Goal: Book appointment/travel/reservation

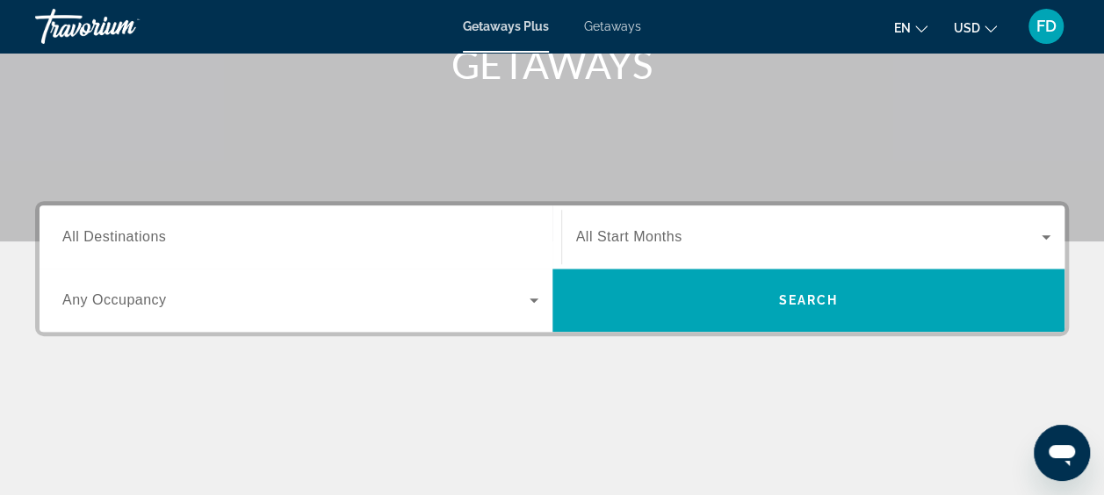
scroll to position [288, 0]
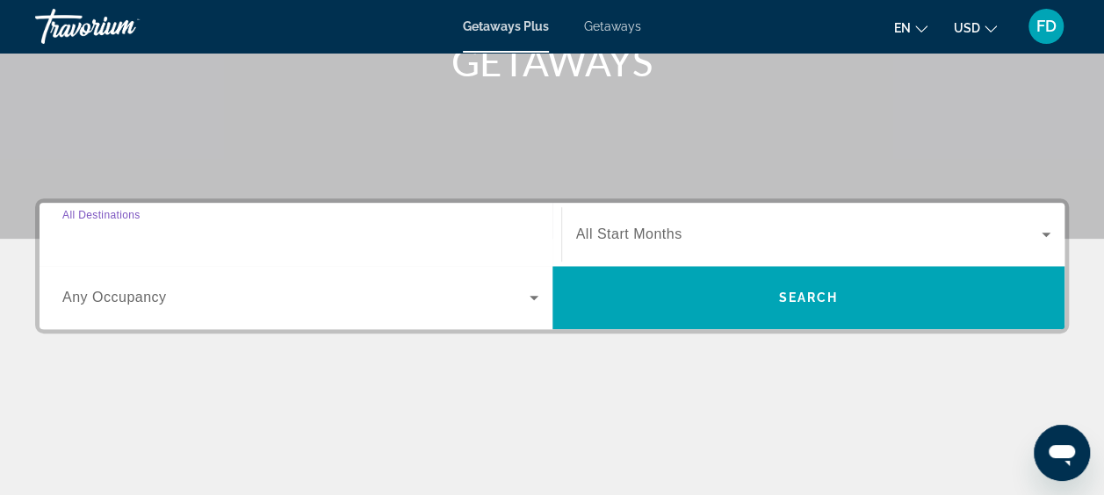
click at [200, 235] on input "Destination All Destinations" at bounding box center [300, 235] width 476 height 21
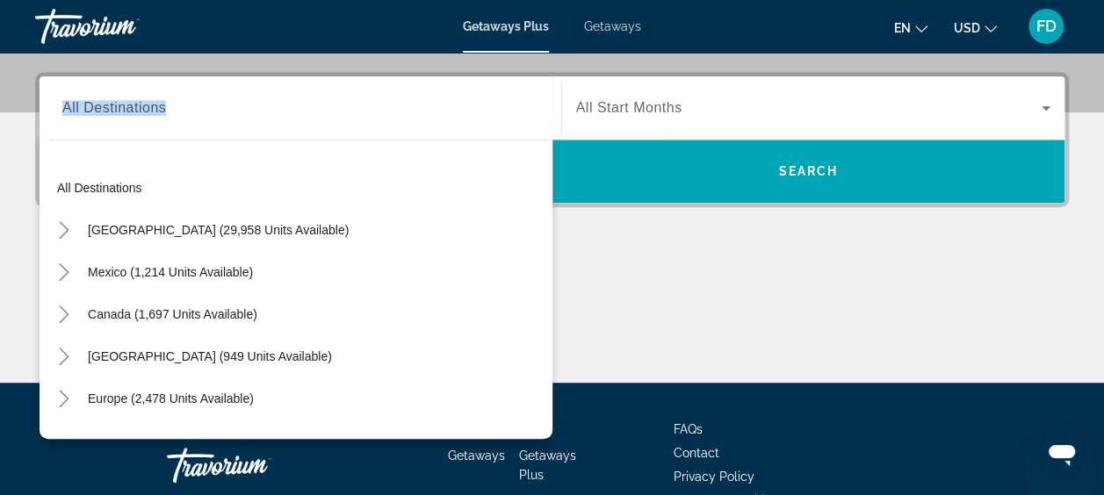
click at [200, 140] on div "Destination All Destinations All destinations [GEOGRAPHIC_DATA] (29,958 units a…" at bounding box center [300, 107] width 504 height 63
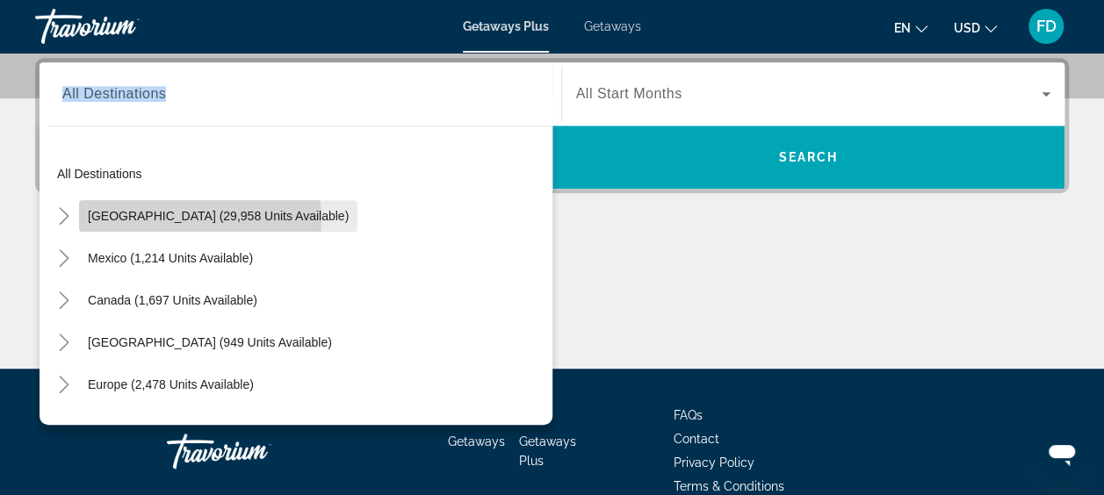
click at [199, 218] on span "[GEOGRAPHIC_DATA] (29,958 units available)" at bounding box center [218, 216] width 261 height 14
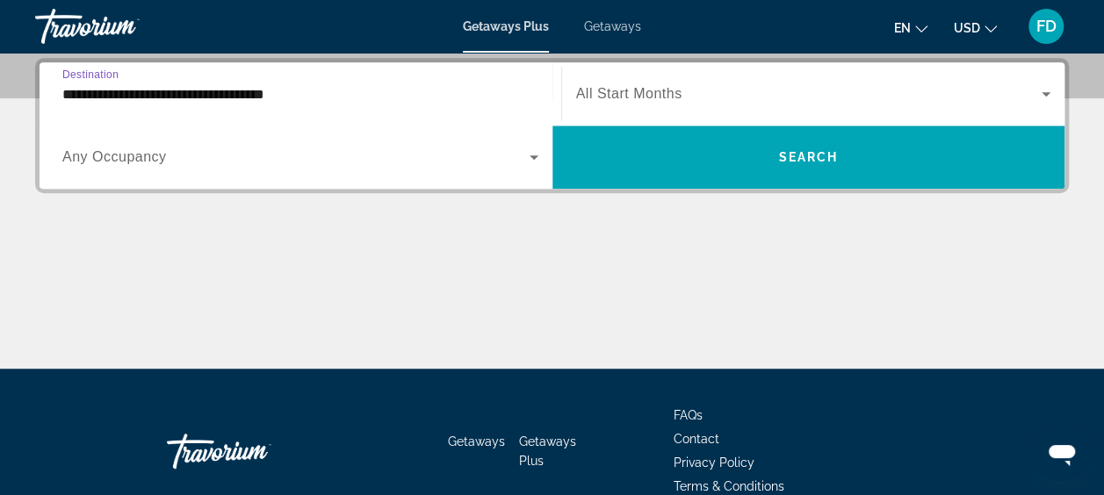
click at [437, 102] on input "**********" at bounding box center [300, 94] width 476 height 21
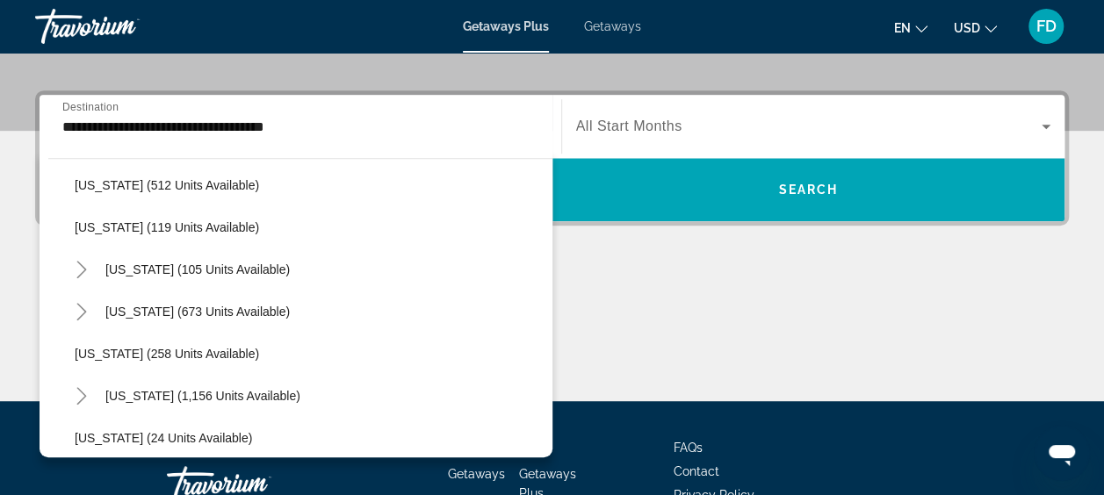
scroll to position [1038, 0]
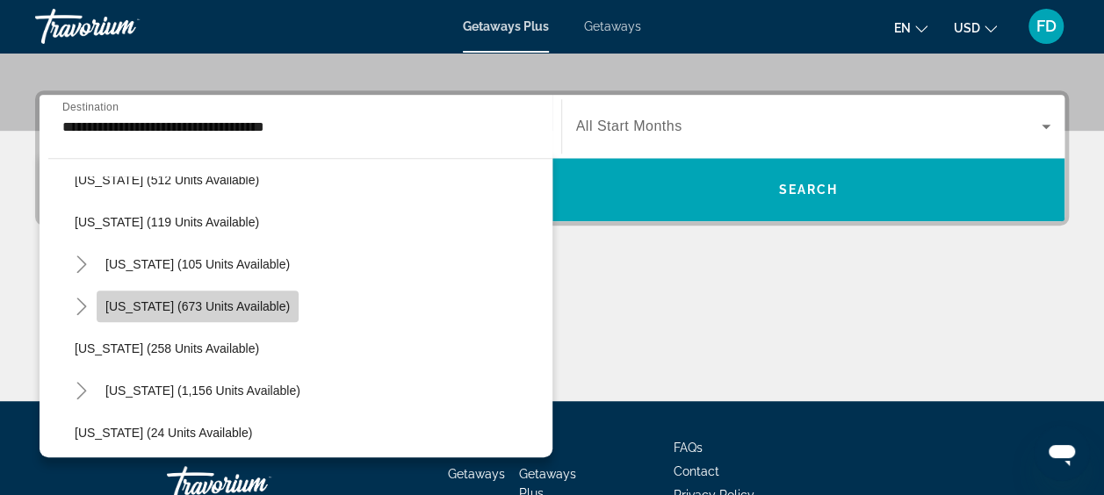
click at [283, 300] on span "[US_STATE] (673 units available)" at bounding box center [197, 307] width 184 height 14
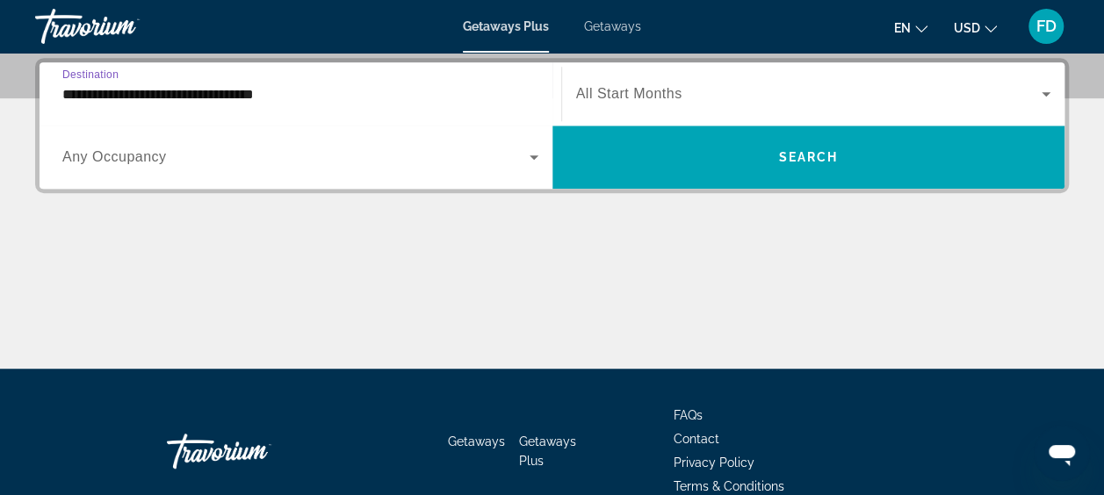
click at [495, 87] on input "**********" at bounding box center [300, 94] width 476 height 21
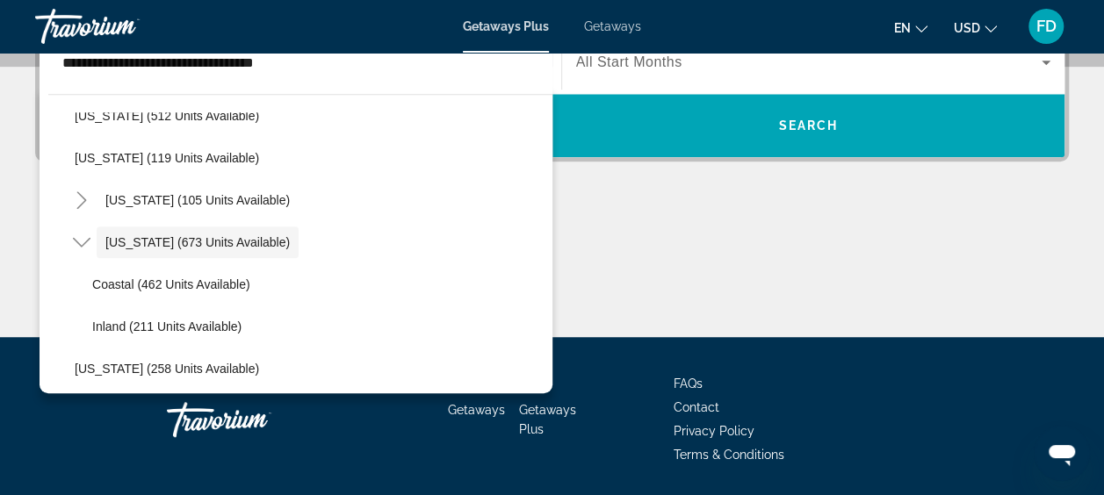
scroll to position [1061, 0]
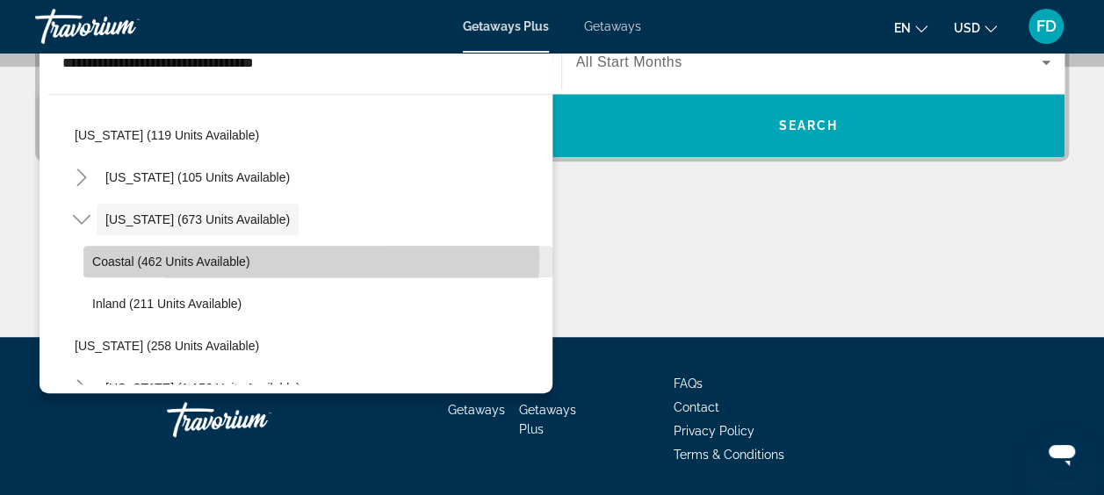
click at [240, 255] on span "Coastal (462 units available)" at bounding box center [171, 262] width 158 height 14
type input "**********"
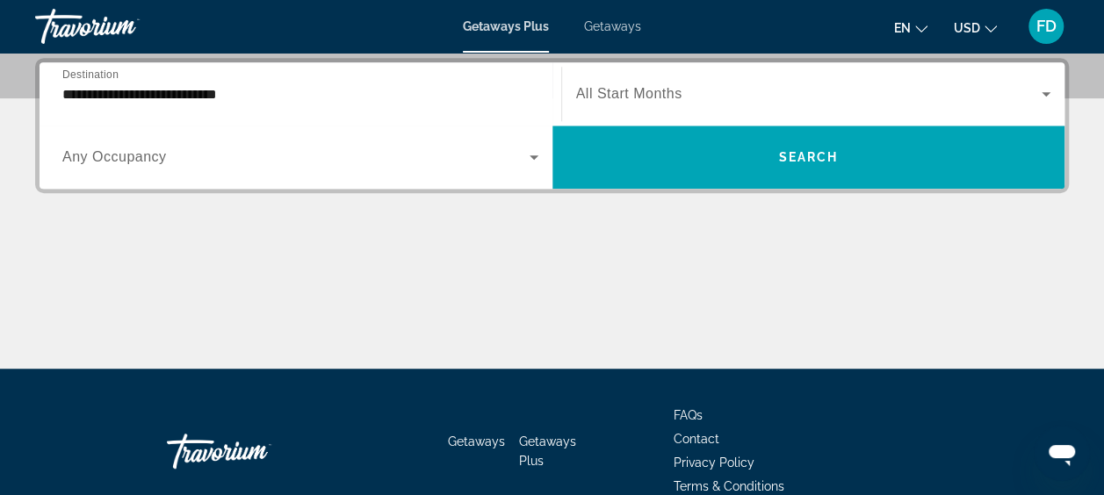
click at [486, 77] on div "**********" at bounding box center [300, 94] width 476 height 50
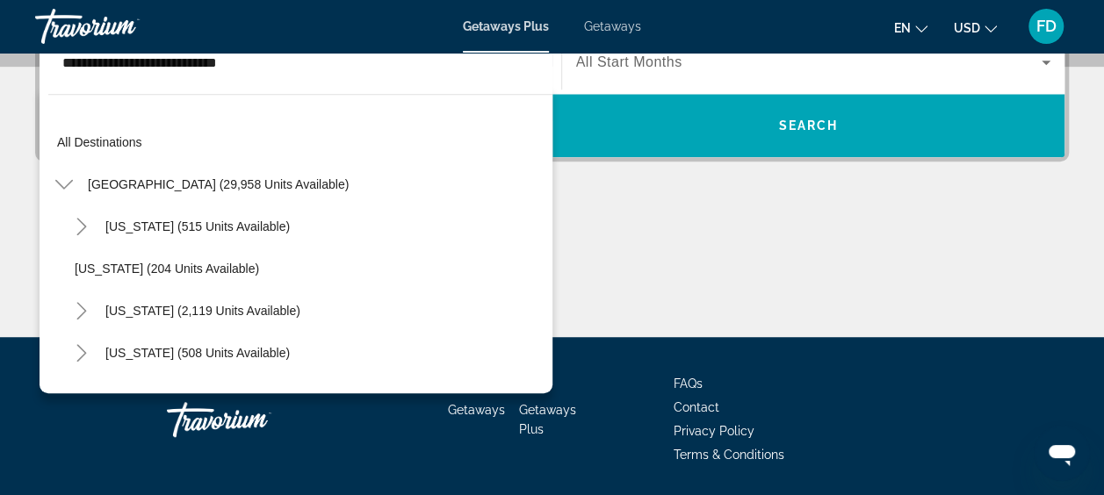
scroll to position [1074, 0]
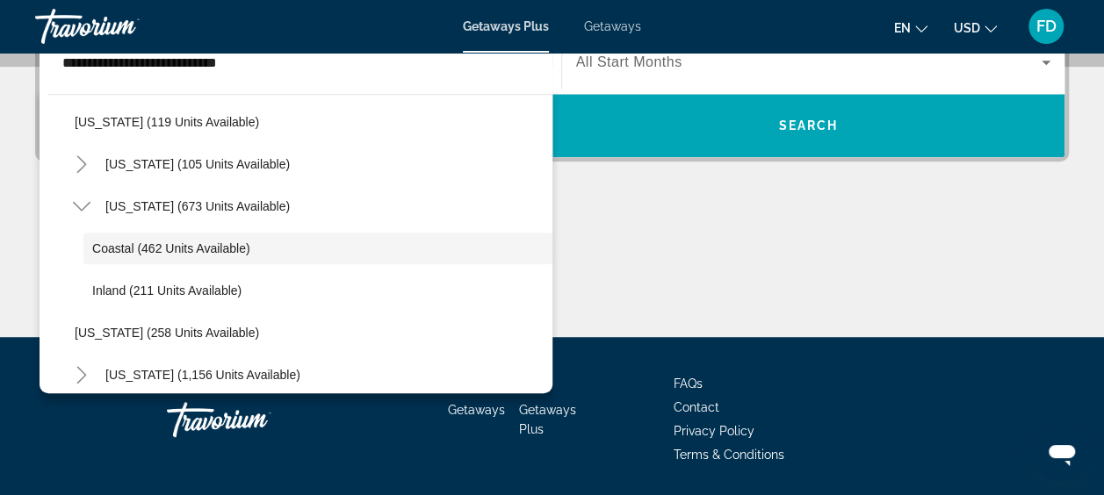
click at [396, 69] on input "**********" at bounding box center [300, 63] width 476 height 21
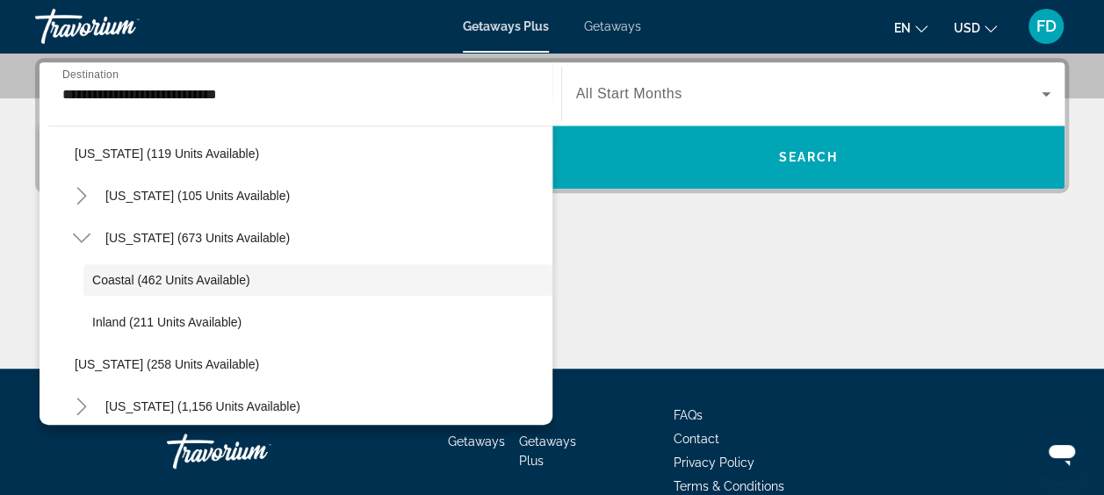
click at [810, 306] on div "Main content" at bounding box center [552, 303] width 1034 height 132
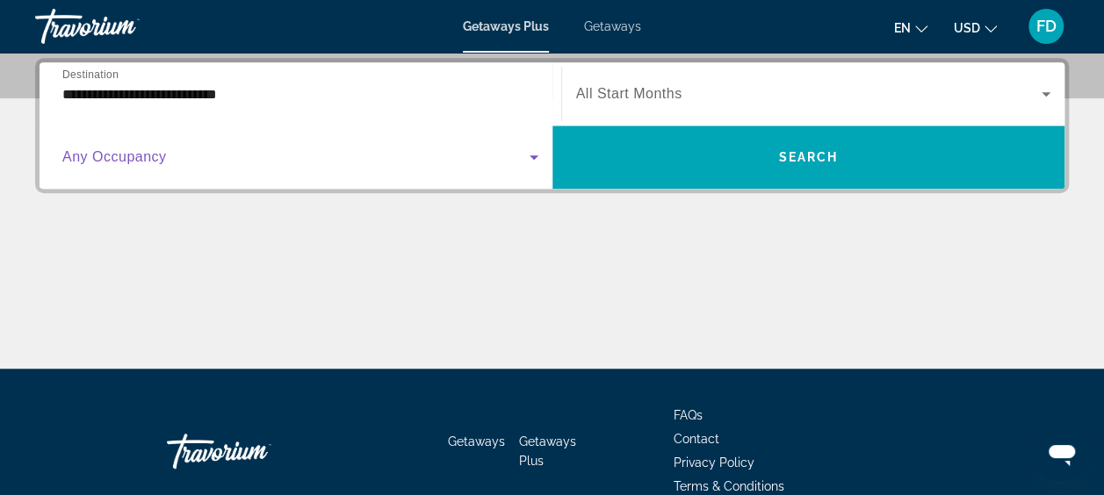
click at [537, 161] on icon "Search widget" at bounding box center [533, 157] width 21 height 21
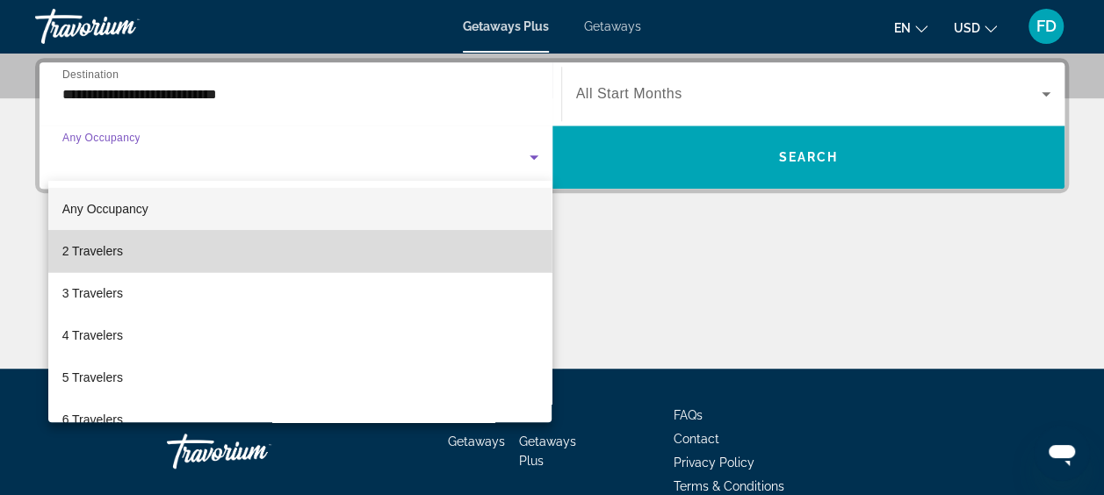
click at [452, 247] on mat-option "2 Travelers" at bounding box center [300, 251] width 504 height 42
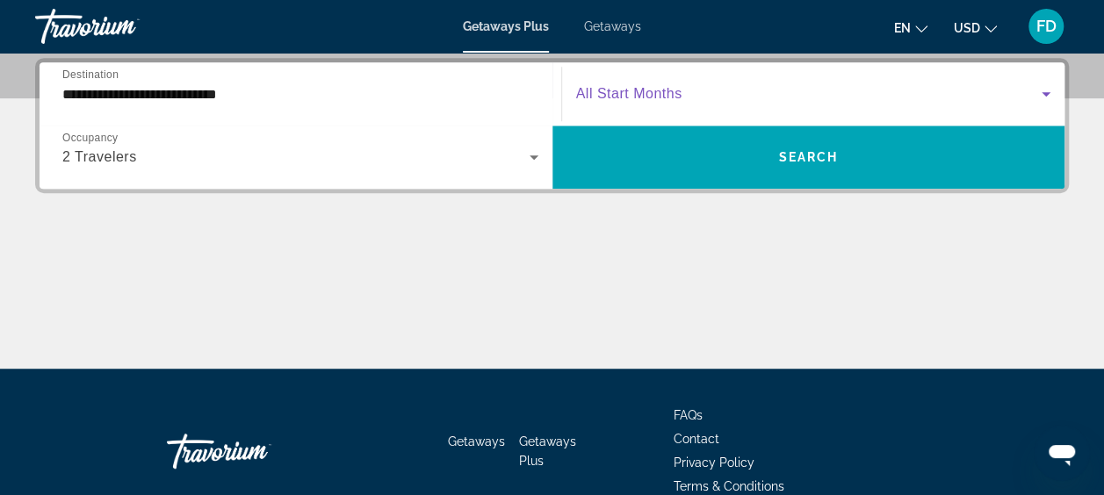
click at [1049, 89] on icon "Search widget" at bounding box center [1046, 93] width 21 height 21
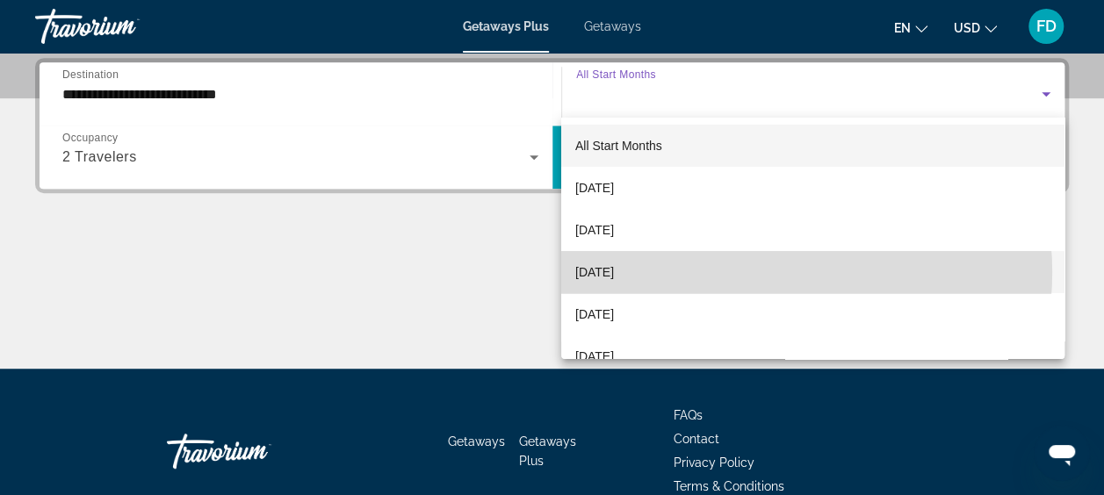
click at [772, 272] on mat-option "[DATE]" at bounding box center [812, 272] width 503 height 42
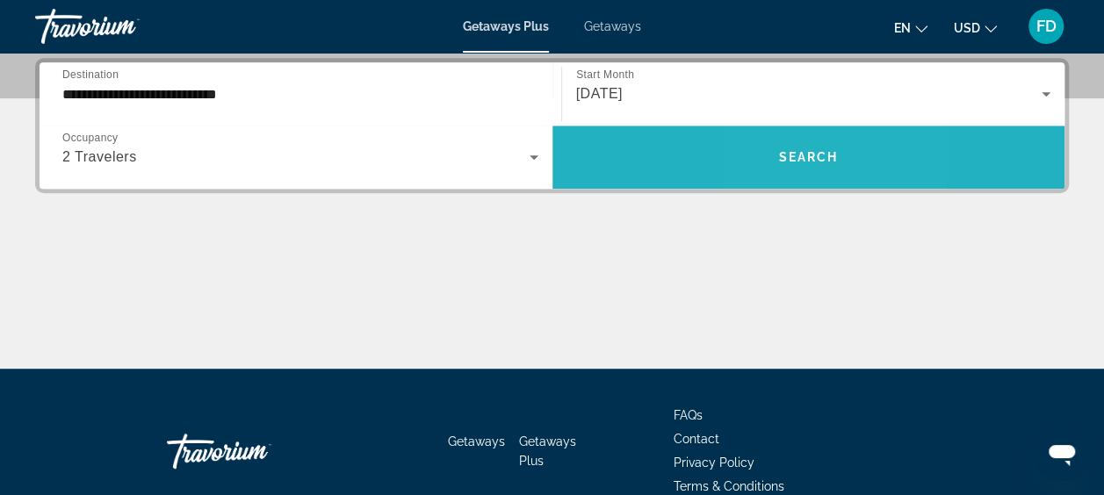
click at [784, 177] on span "Search widget" at bounding box center [808, 157] width 513 height 63
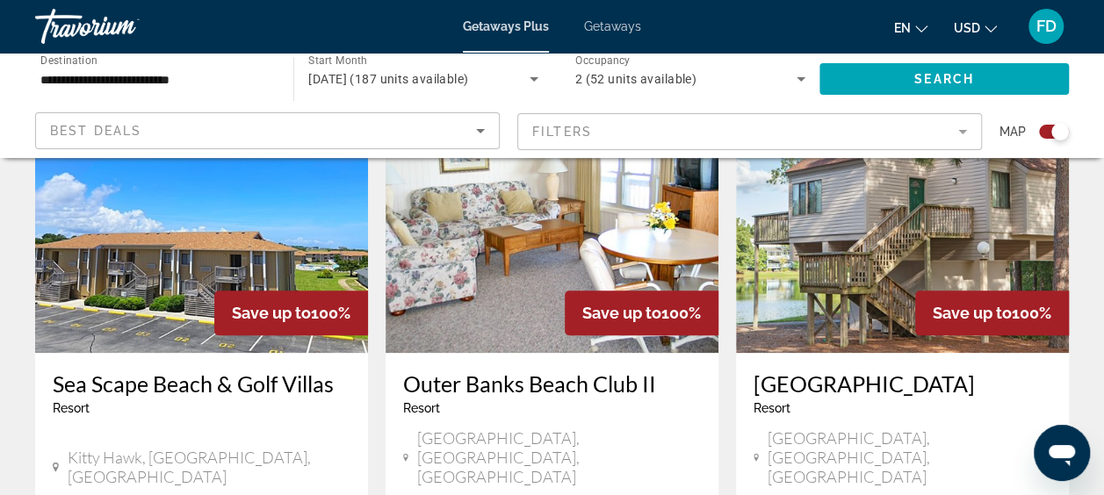
scroll to position [683, 0]
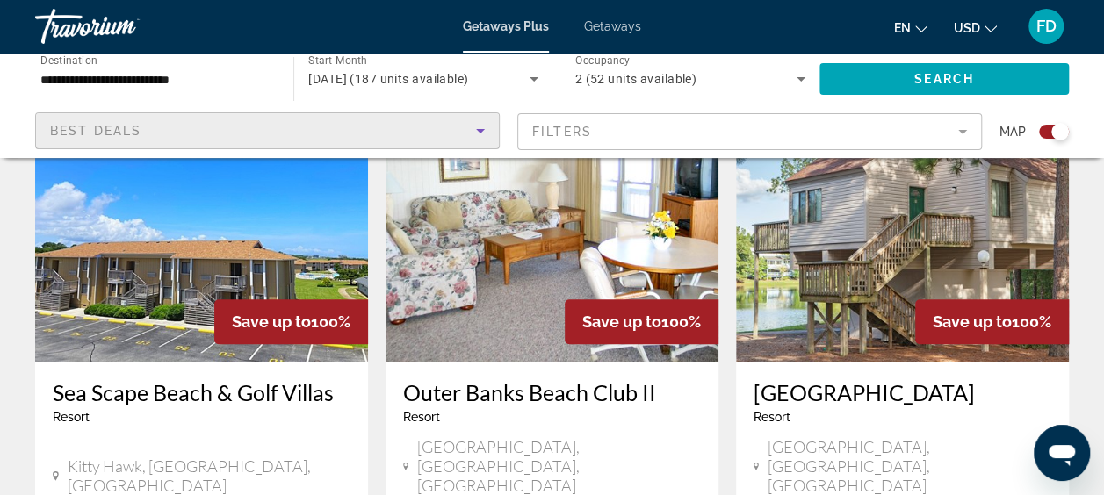
click at [481, 130] on icon "Sort by" at bounding box center [480, 131] width 9 height 4
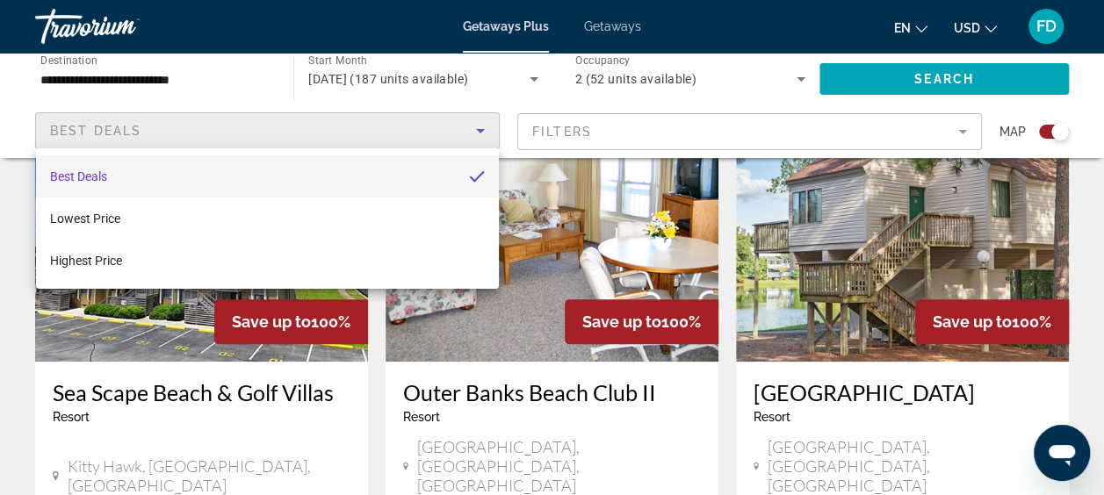
click at [958, 134] on div at bounding box center [552, 247] width 1104 height 495
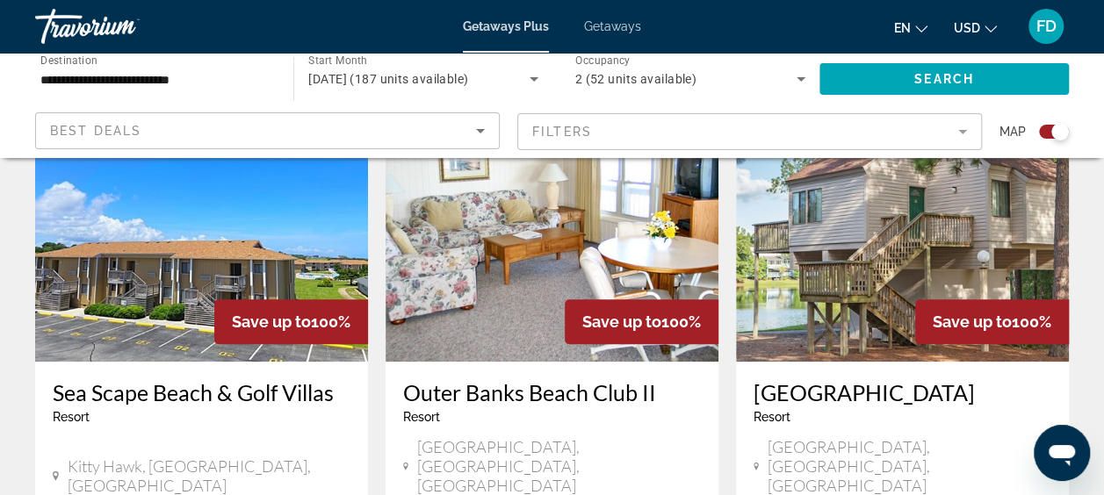
click at [958, 134] on mat-form-field "Filters" at bounding box center [749, 131] width 465 height 37
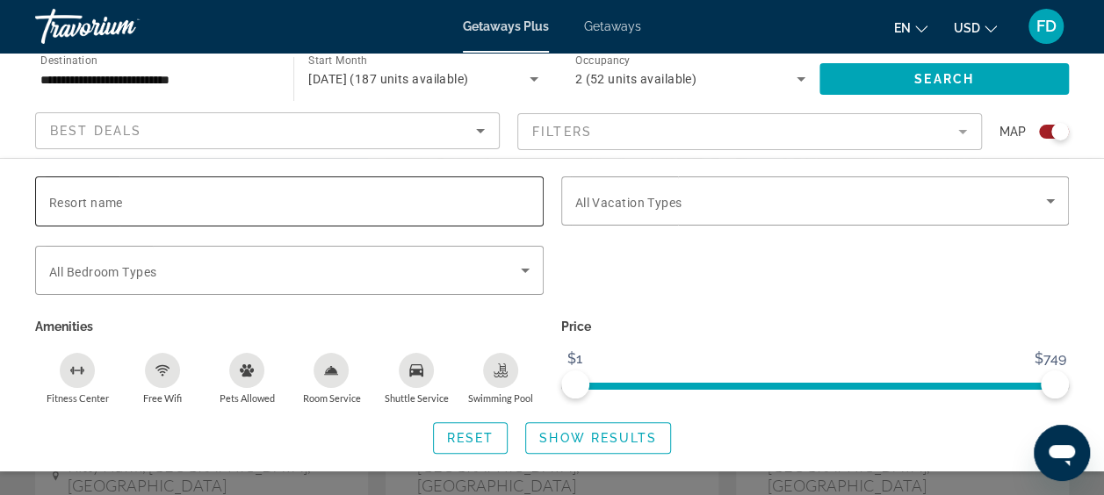
click at [314, 213] on div "Search widget" at bounding box center [289, 202] width 480 height 50
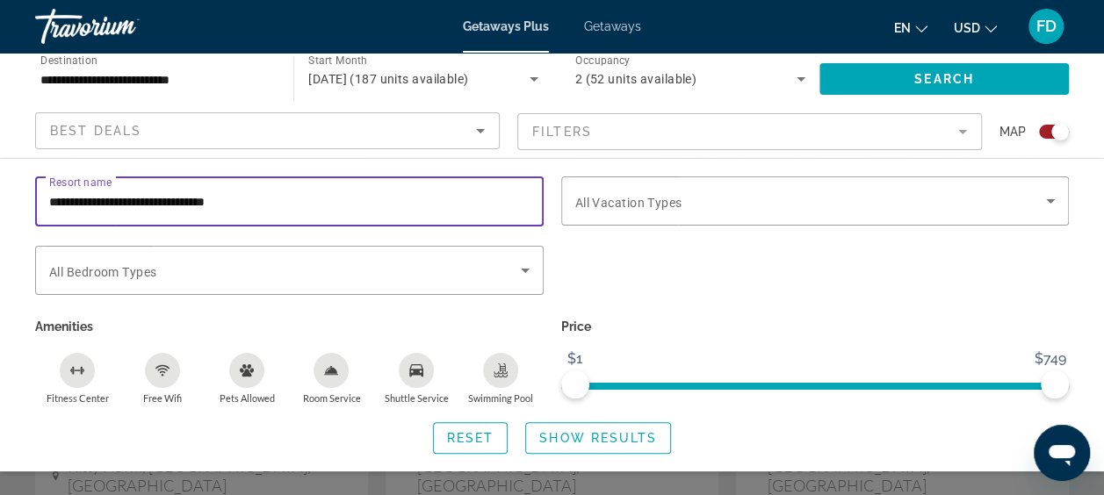
click at [416, 202] on input "**********" at bounding box center [289, 201] width 480 height 21
type input "**********"
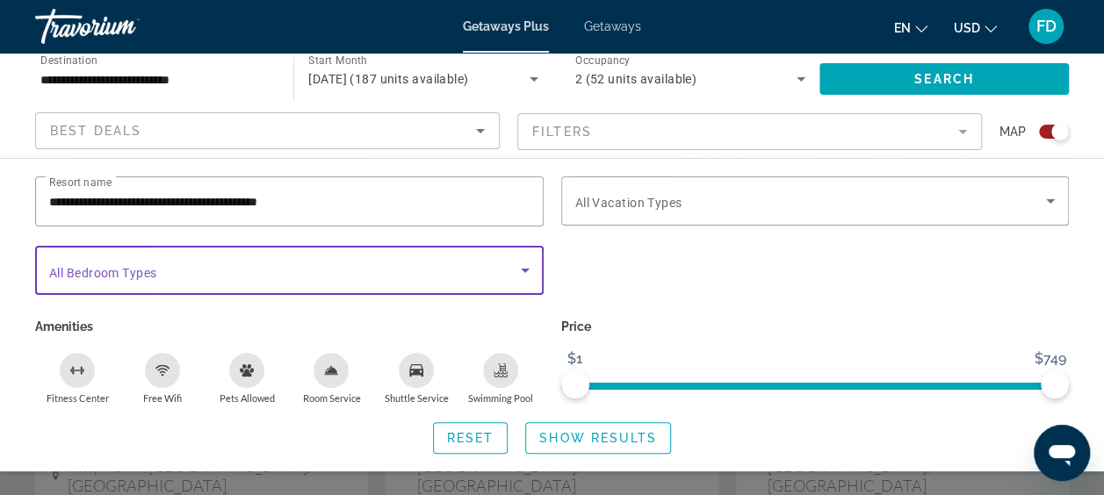
click at [527, 269] on icon "Search widget" at bounding box center [525, 271] width 9 height 4
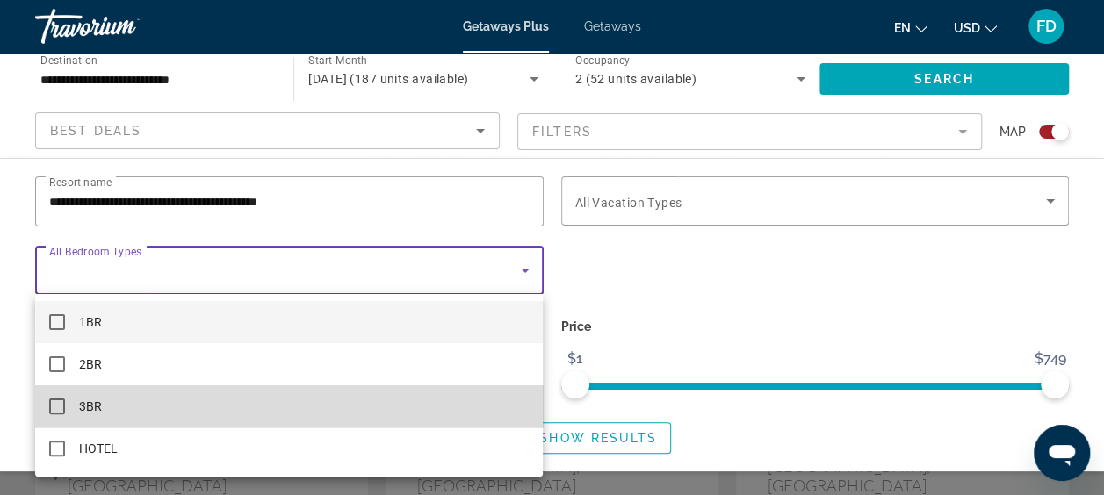
click at [439, 390] on mat-option "3BR" at bounding box center [289, 407] width 508 height 42
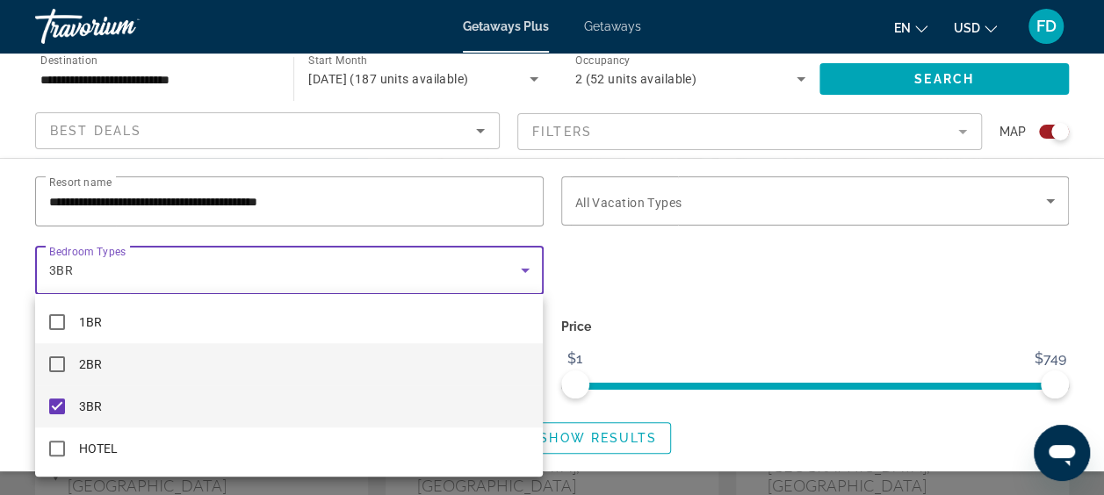
click at [401, 355] on mat-option "2BR" at bounding box center [289, 364] width 508 height 42
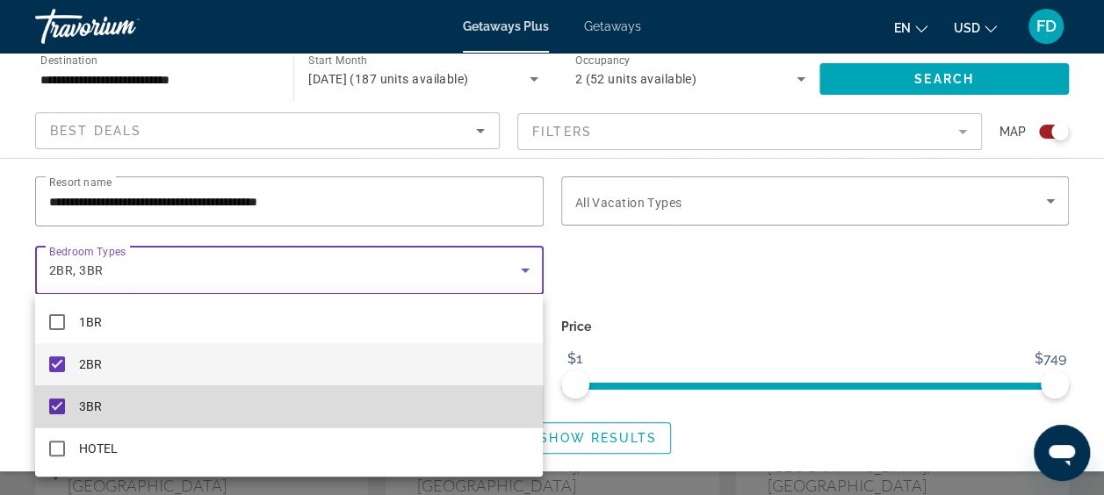
click at [343, 404] on mat-option "3BR" at bounding box center [289, 407] width 508 height 42
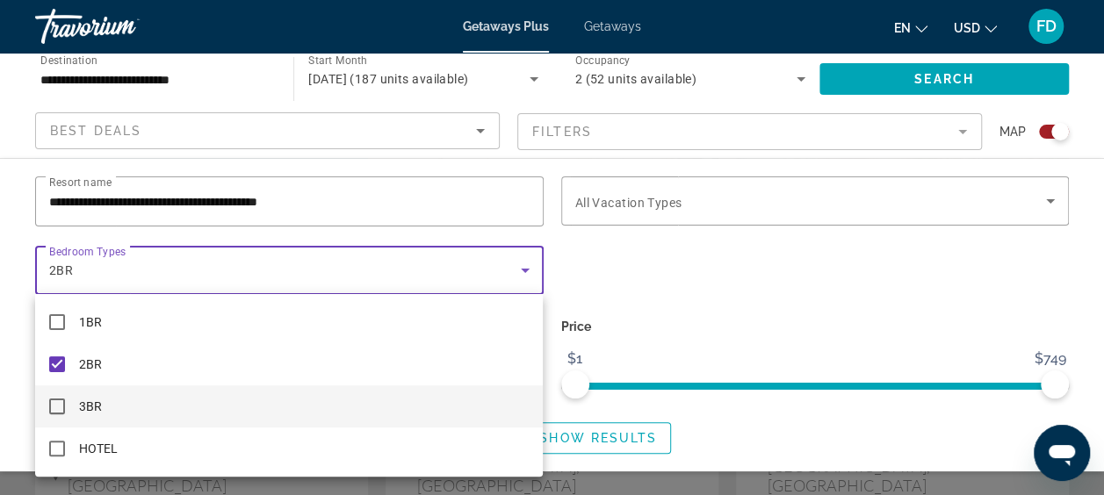
click at [1043, 196] on div at bounding box center [552, 247] width 1104 height 495
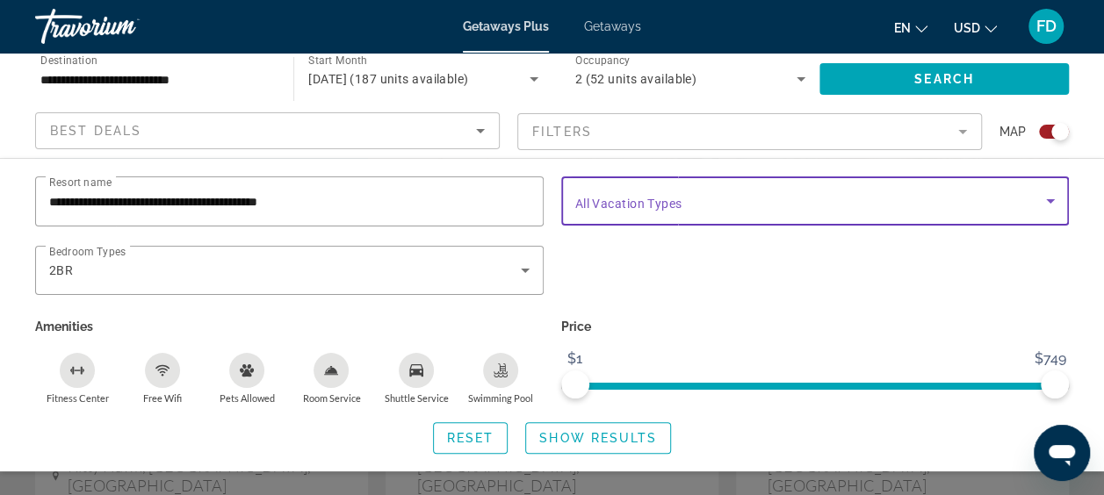
click at [1043, 196] on icon "Search widget" at bounding box center [1050, 201] width 21 height 21
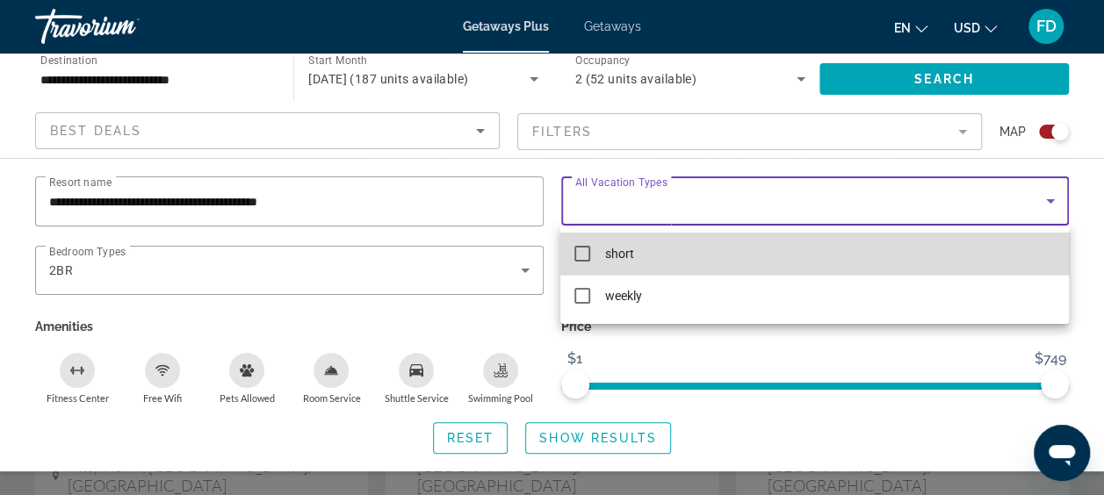
click at [867, 257] on mat-option "short" at bounding box center [814, 254] width 508 height 42
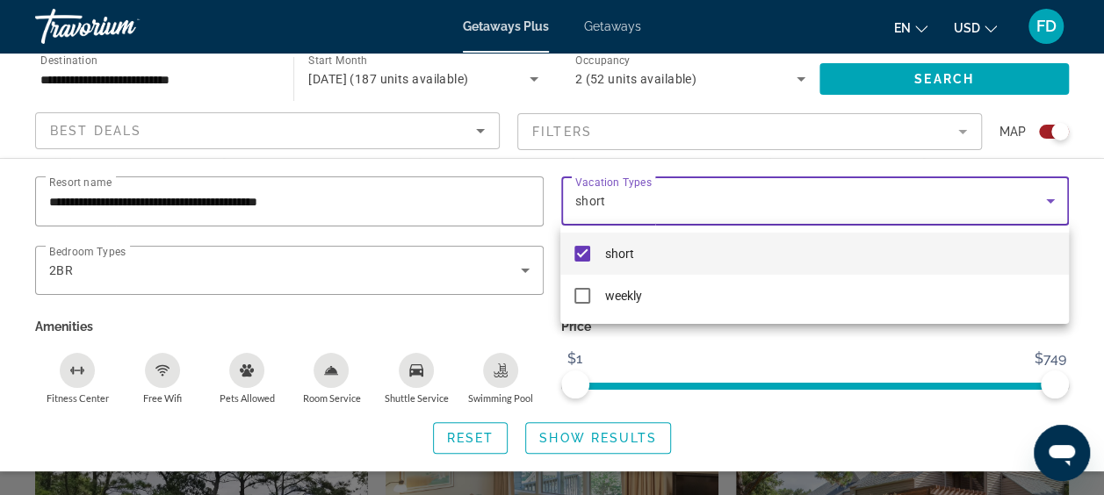
scroll to position [1023, 0]
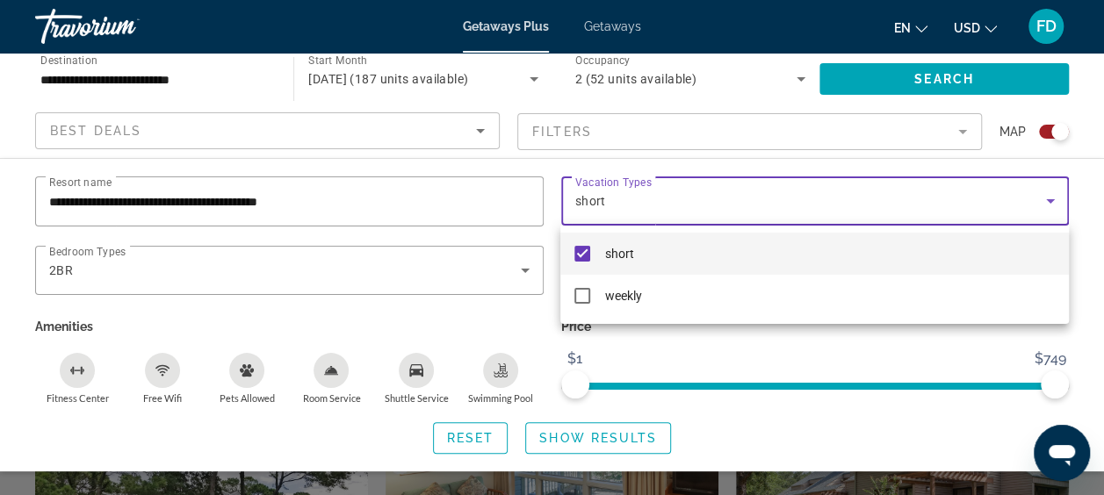
click at [1087, 307] on div at bounding box center [552, 247] width 1104 height 495
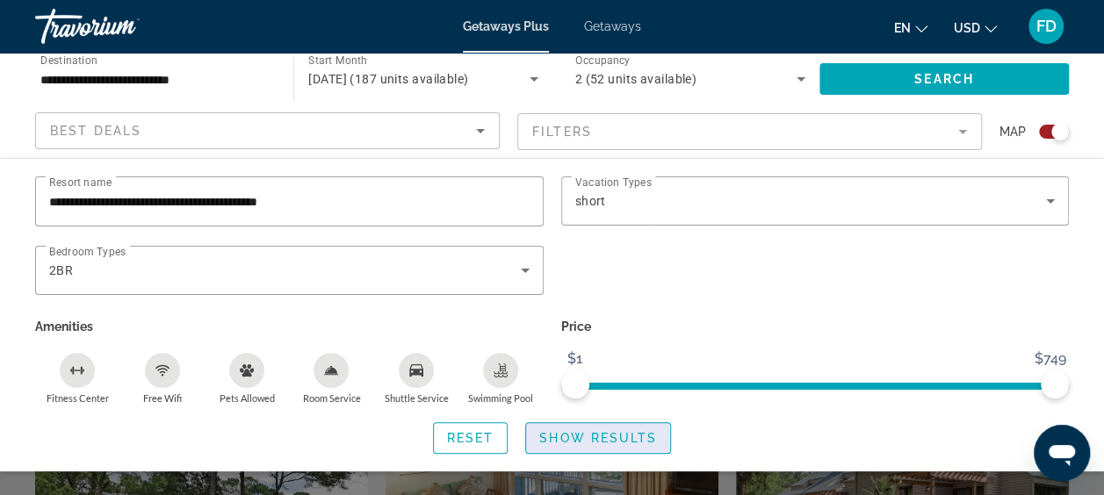
click at [569, 439] on span "Show Results" at bounding box center [598, 438] width 118 height 14
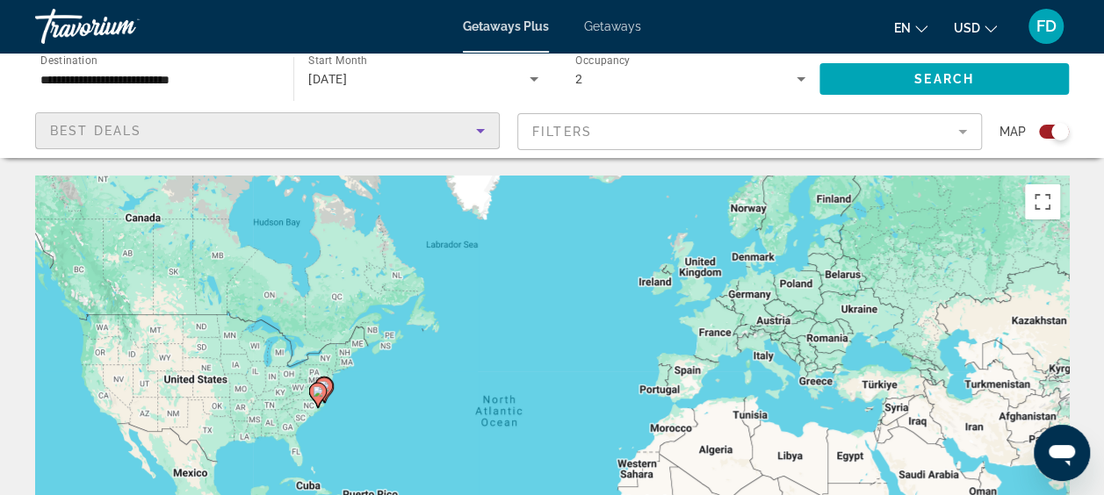
click at [482, 134] on icon "Sort by" at bounding box center [480, 130] width 21 height 21
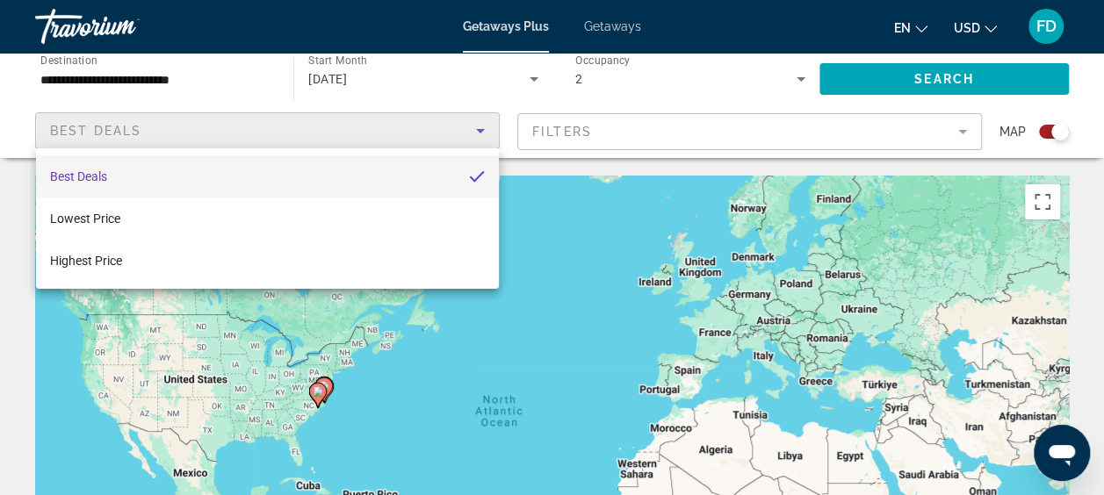
click at [938, 74] on div at bounding box center [552, 247] width 1104 height 495
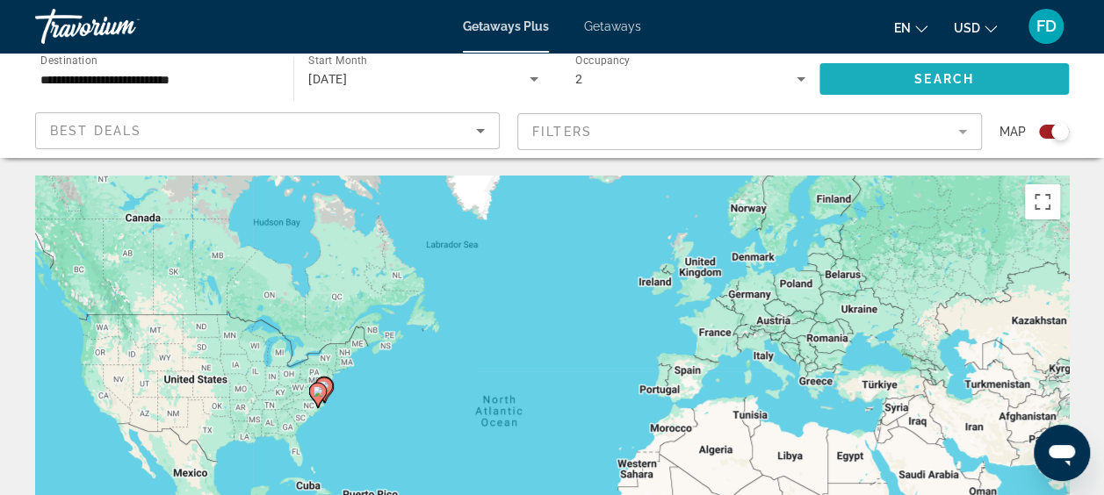
click at [938, 74] on span "Search" at bounding box center [944, 79] width 60 height 14
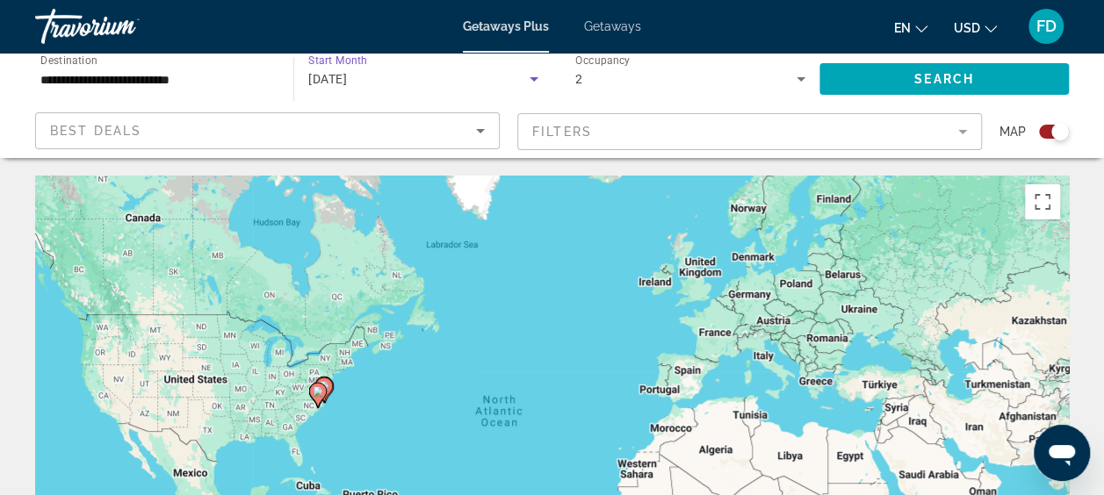
click at [347, 77] on span "[DATE]" at bounding box center [327, 79] width 39 height 14
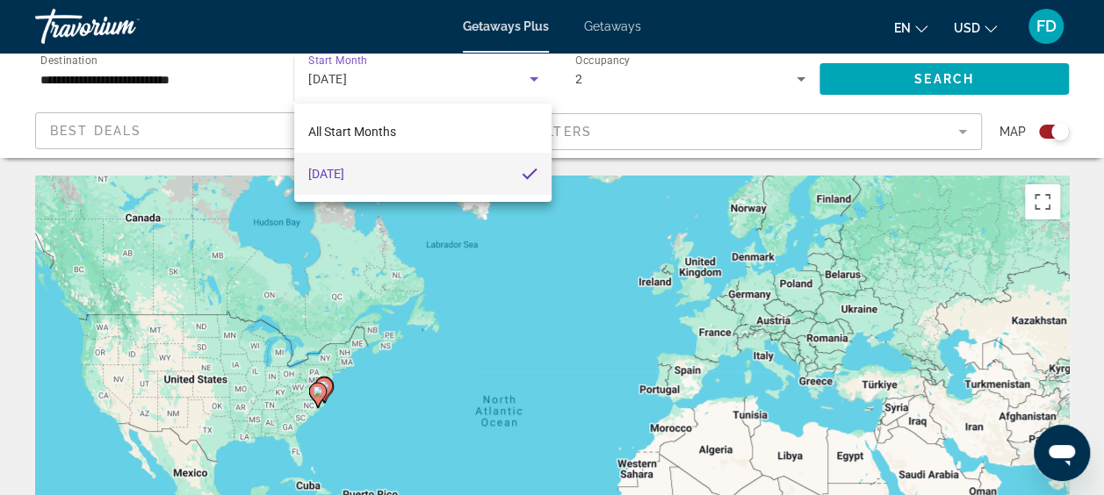
click at [158, 83] on div at bounding box center [552, 247] width 1104 height 495
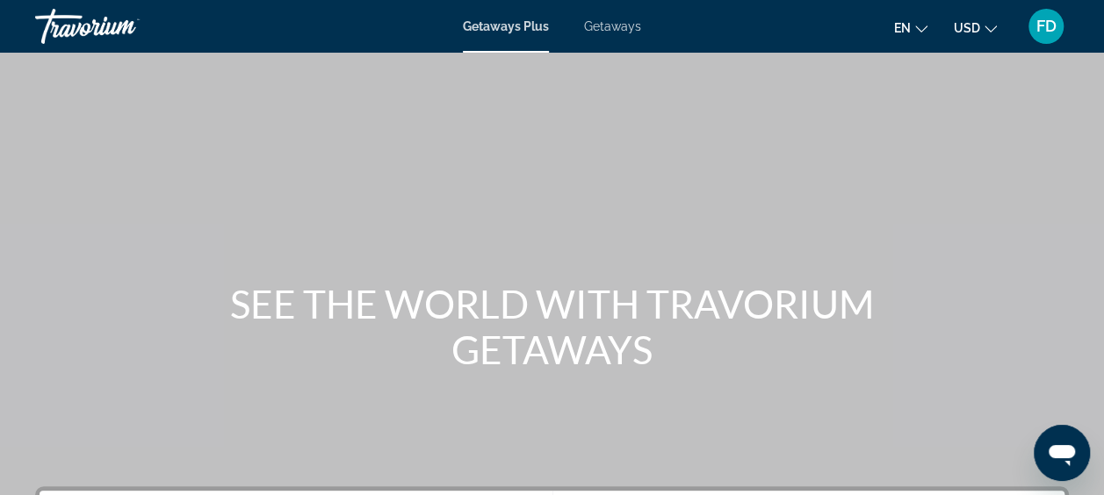
scroll to position [433, 0]
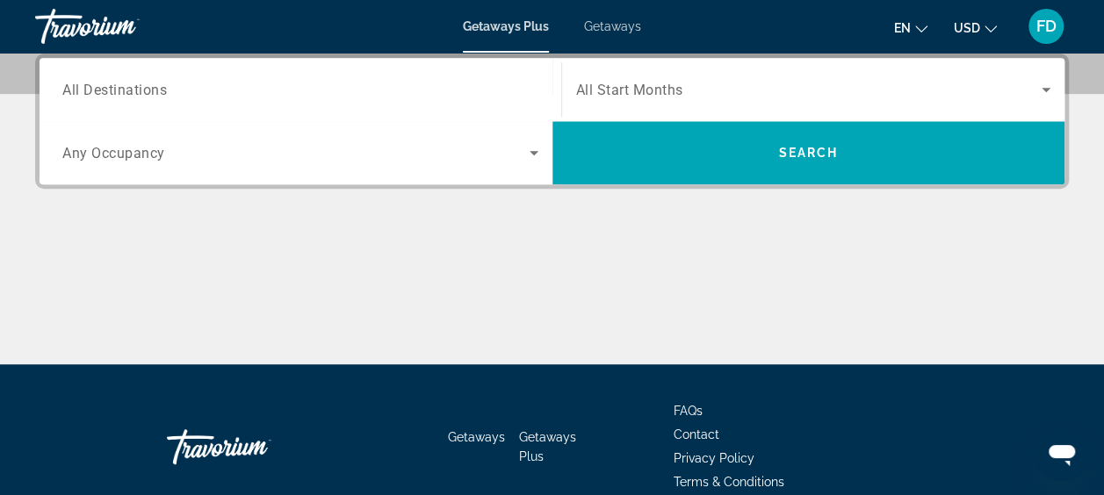
click at [353, 85] on input "Destination All Destinations" at bounding box center [300, 90] width 476 height 21
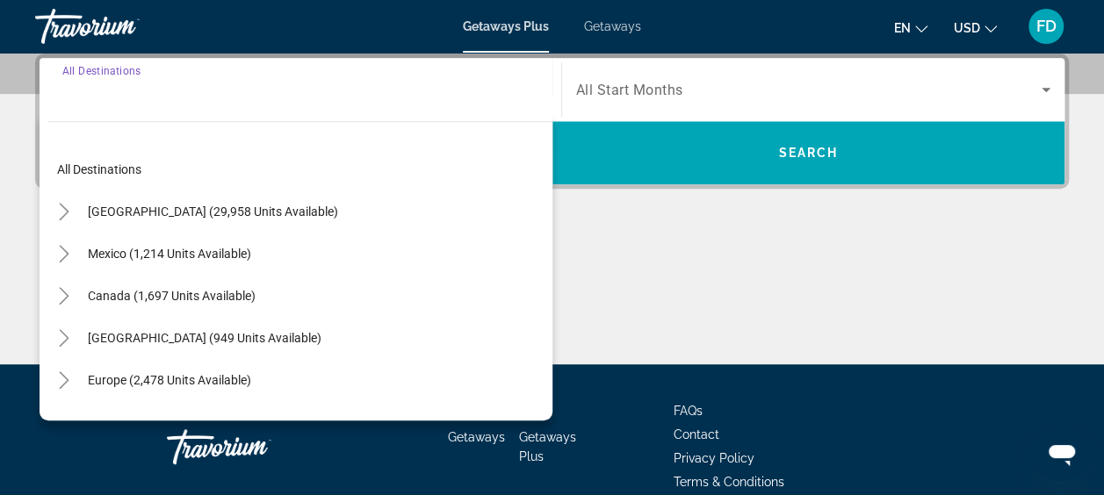
scroll to position [429, 0]
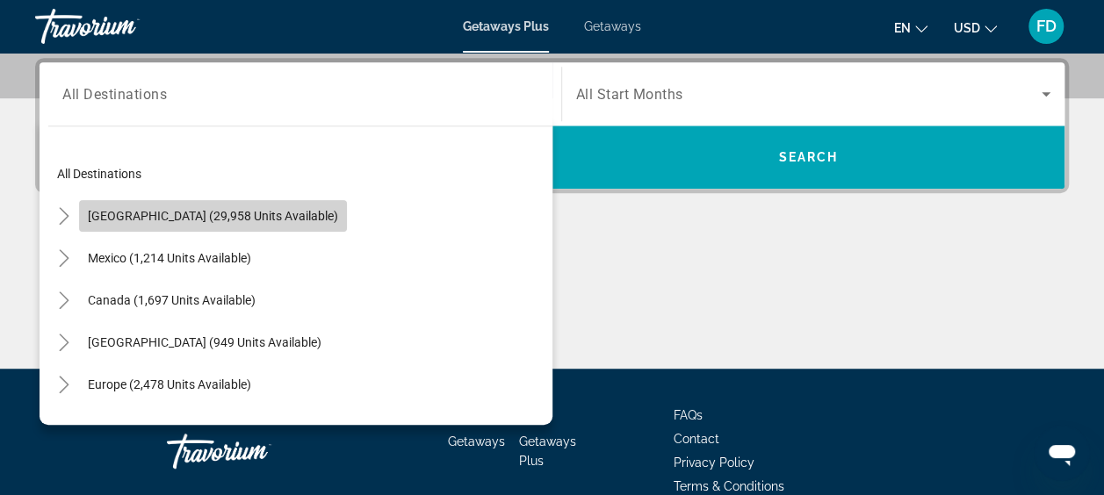
click at [247, 222] on span "Search widget" at bounding box center [213, 216] width 268 height 42
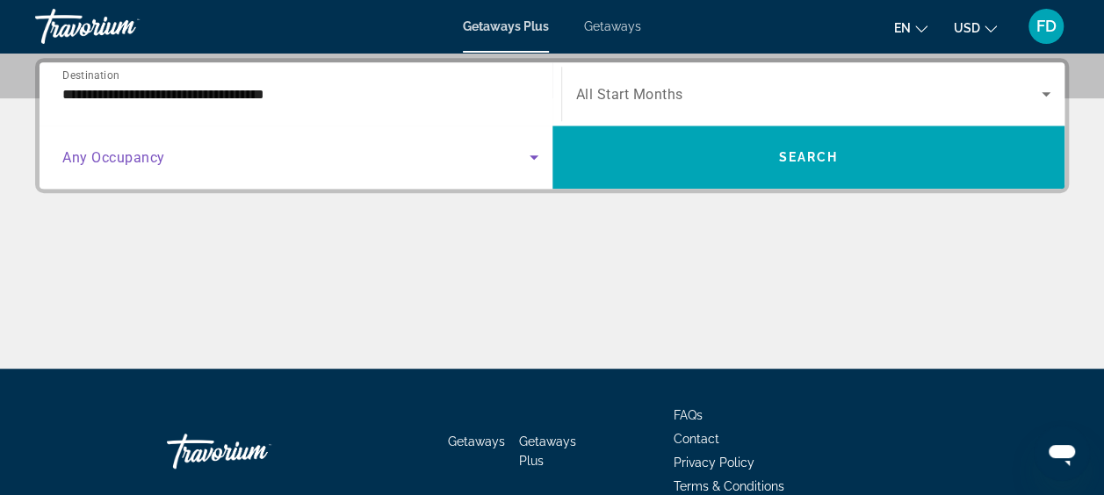
click at [279, 164] on span "Search widget" at bounding box center [295, 157] width 467 height 21
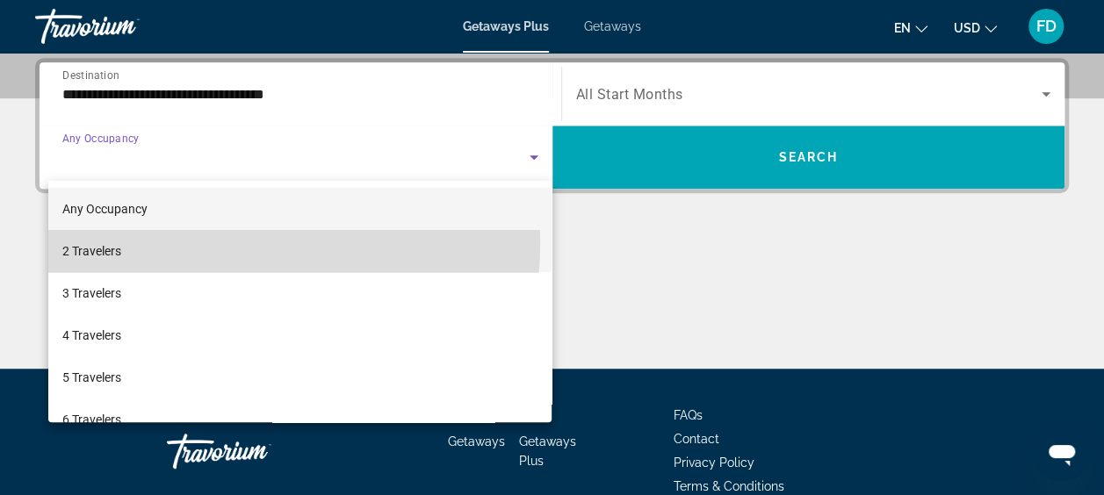
click at [254, 244] on mat-option "2 Travelers" at bounding box center [300, 251] width 504 height 42
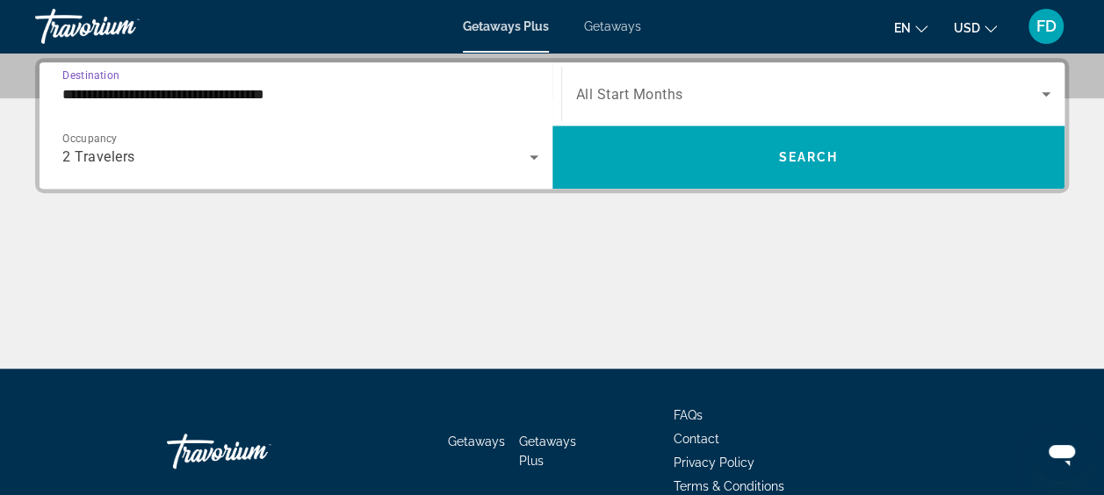
click at [327, 98] on input "**********" at bounding box center [300, 94] width 476 height 21
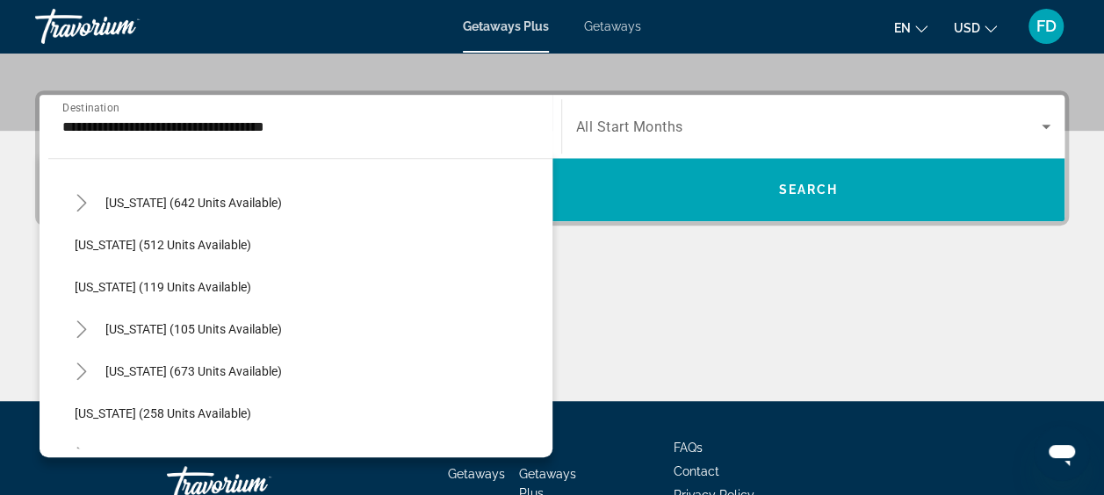
scroll to position [978, 0]
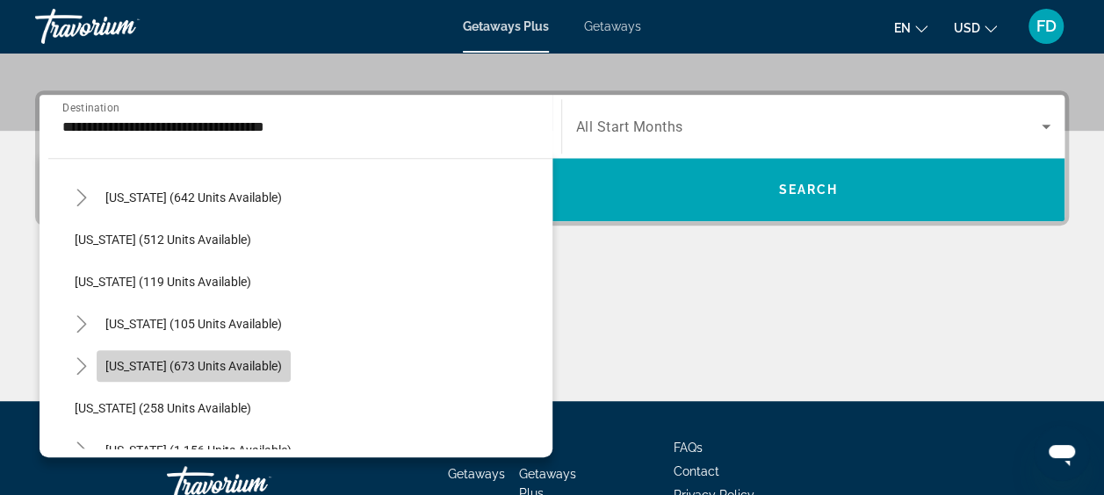
click at [275, 362] on span "[US_STATE] (673 units available)" at bounding box center [193, 366] width 177 height 14
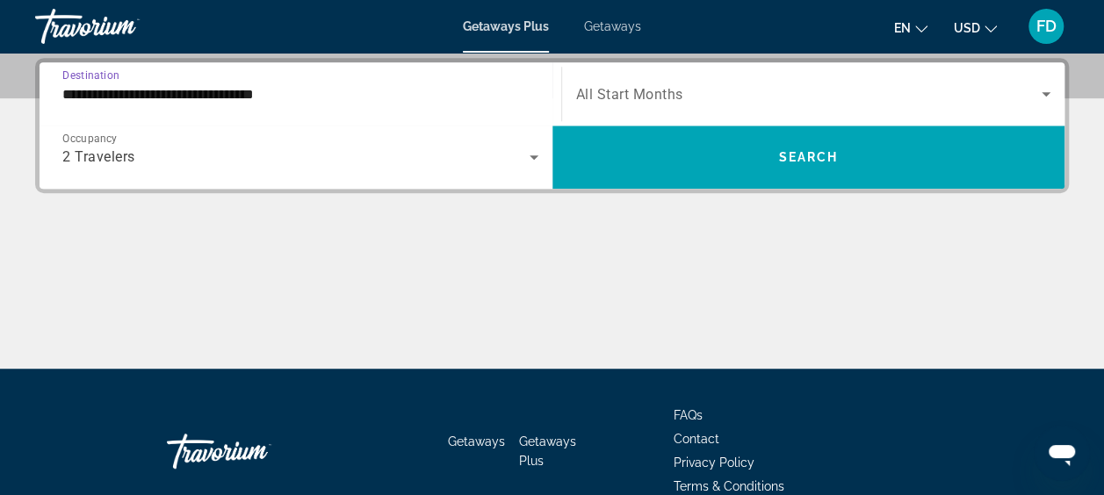
click at [401, 91] on input "**********" at bounding box center [300, 94] width 476 height 21
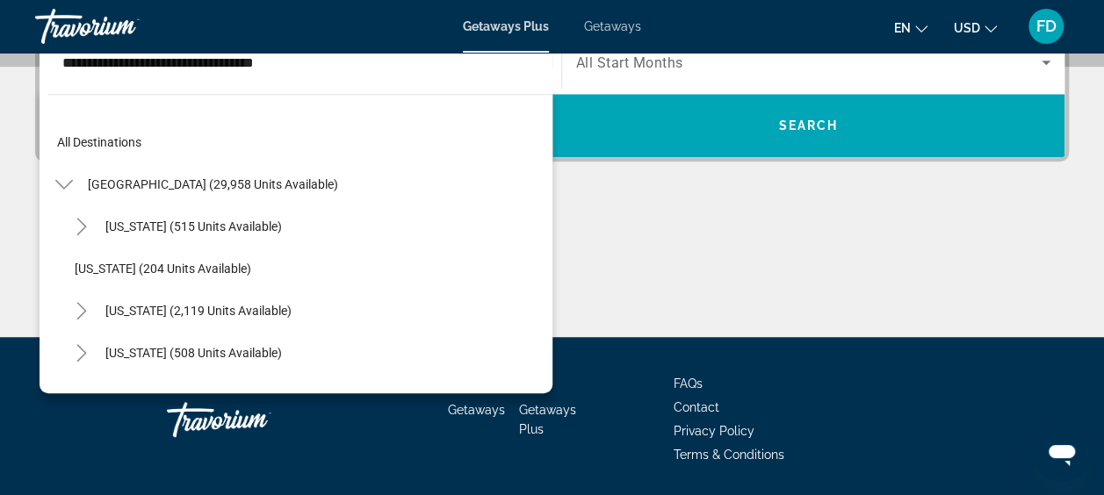
scroll to position [1032, 0]
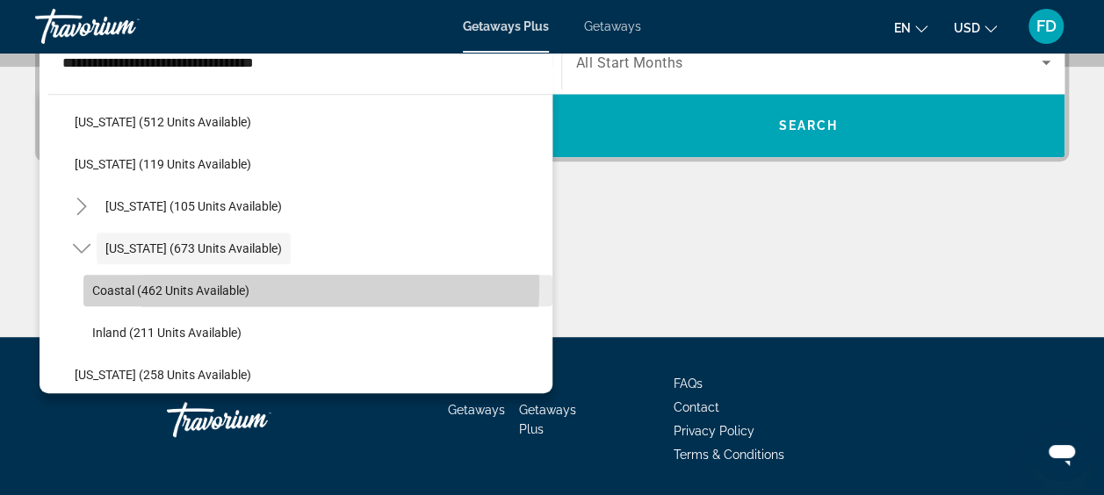
click at [228, 284] on span "Coastal (462 units available)" at bounding box center [170, 291] width 157 height 14
type input "**********"
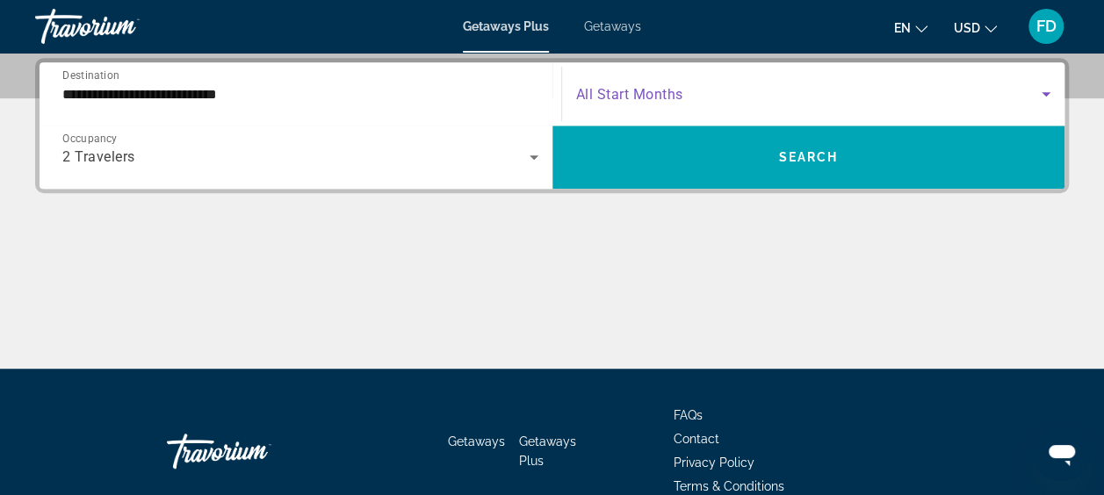
click at [919, 87] on span "Search widget" at bounding box center [809, 93] width 466 height 21
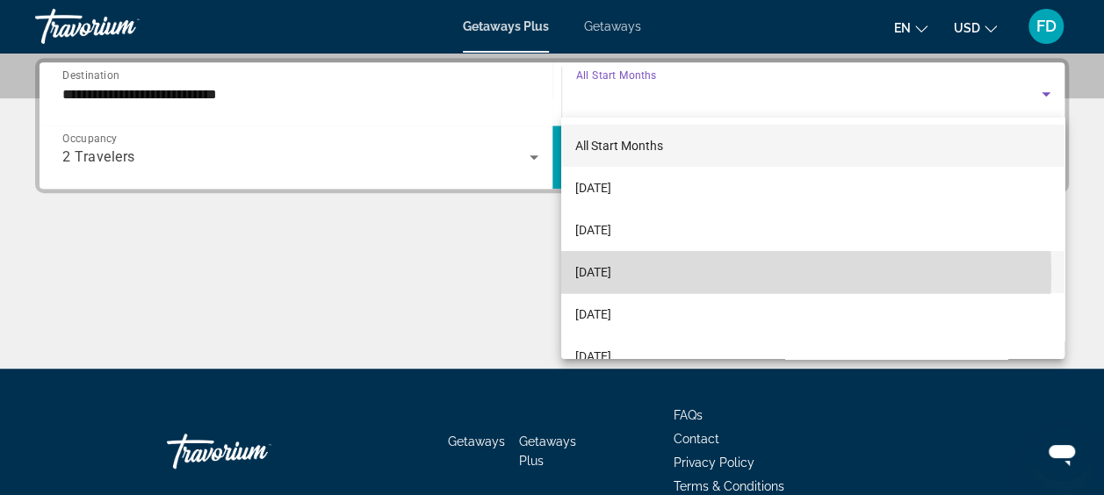
click at [611, 274] on span "[DATE]" at bounding box center [593, 272] width 36 height 21
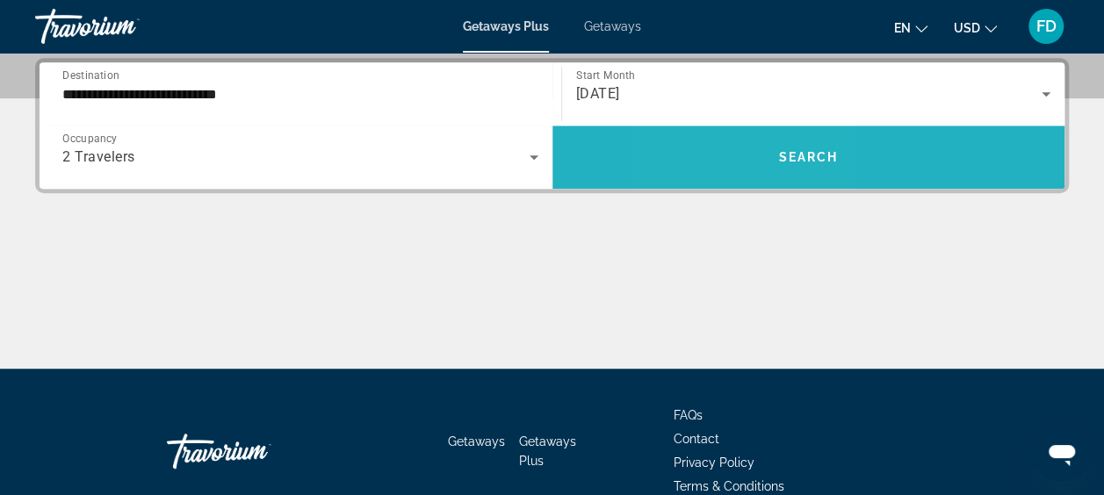
click at [738, 154] on span "Search widget" at bounding box center [808, 157] width 513 height 42
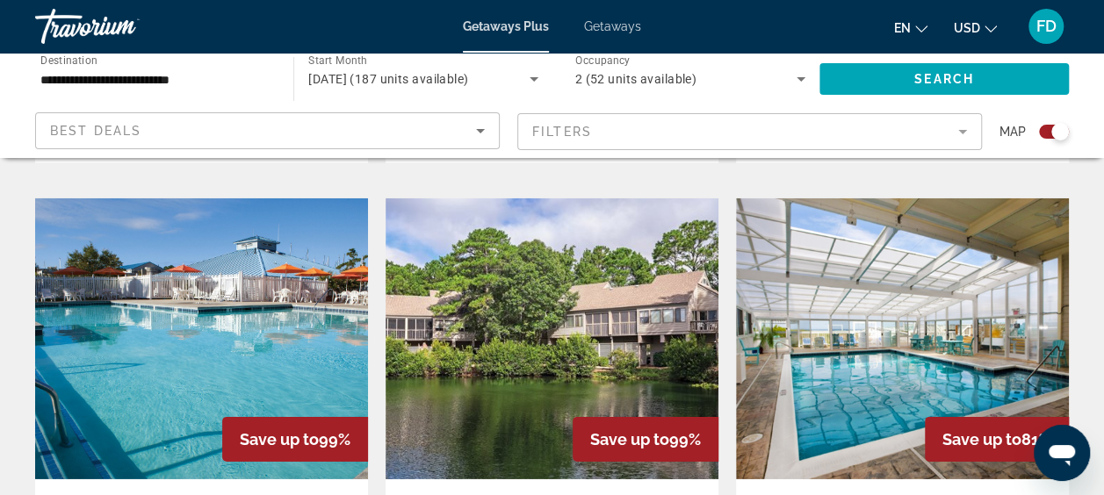
scroll to position [2577, 0]
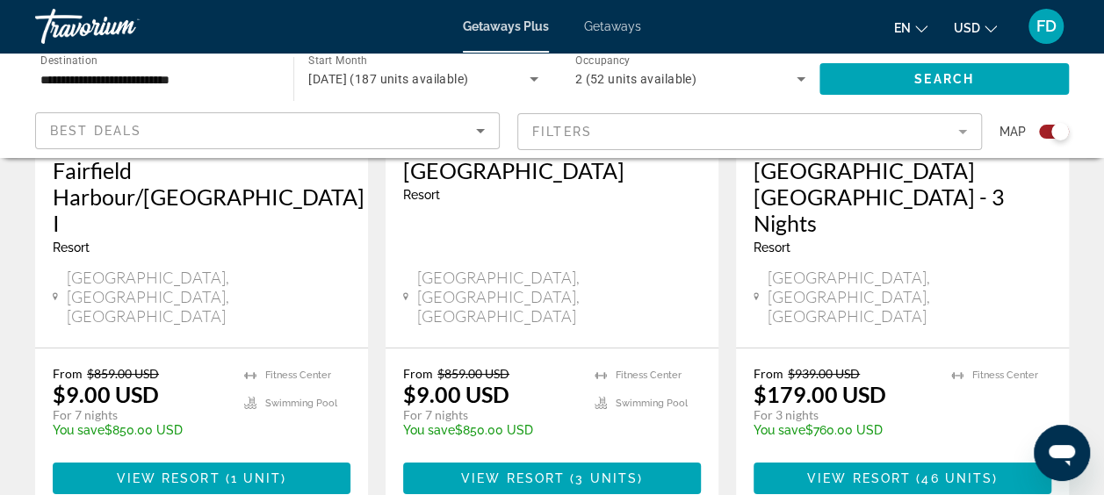
drag, startPoint x: 1109, startPoint y: 63, endPoint x: 32, endPoint y: 4, distance: 1079.3
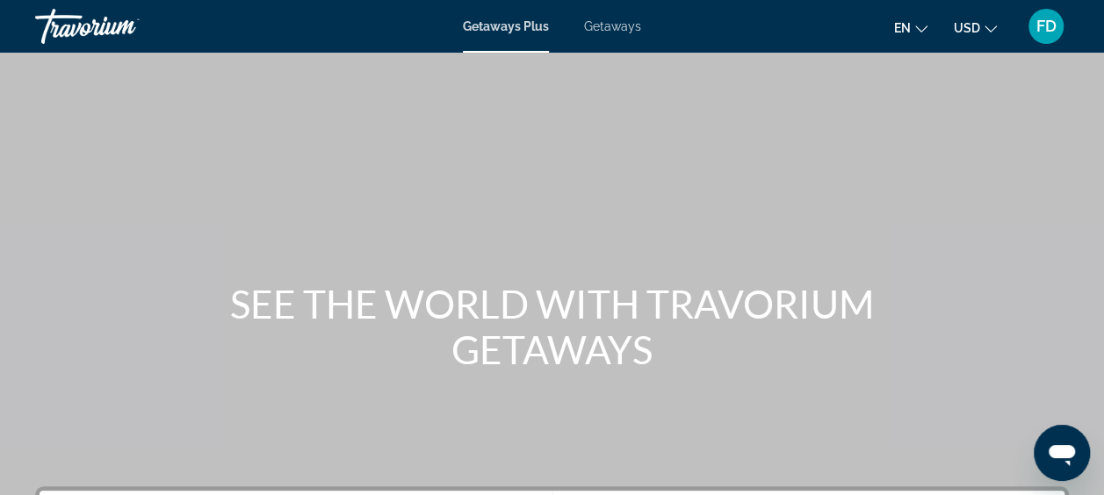
click at [615, 20] on span "Getaways" at bounding box center [612, 26] width 57 height 14
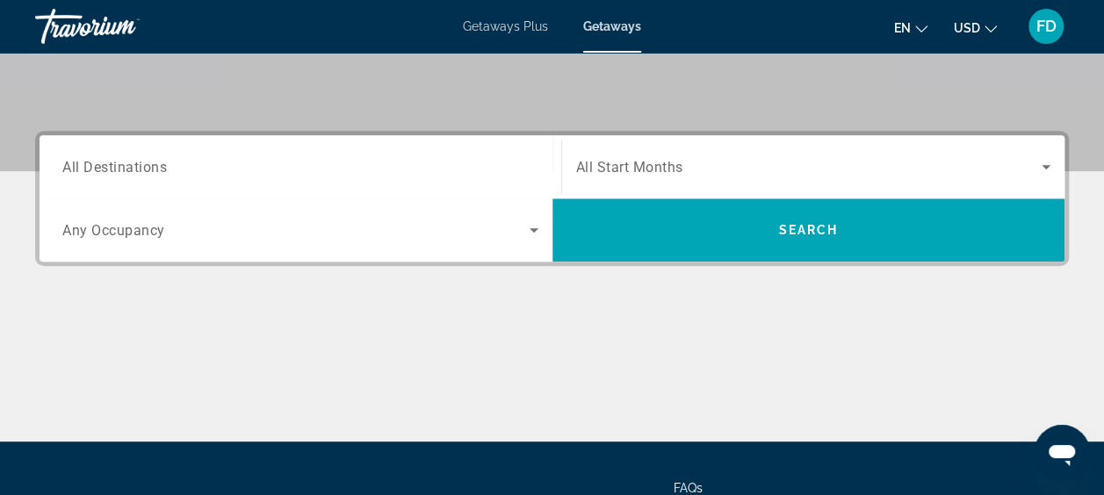
scroll to position [334, 0]
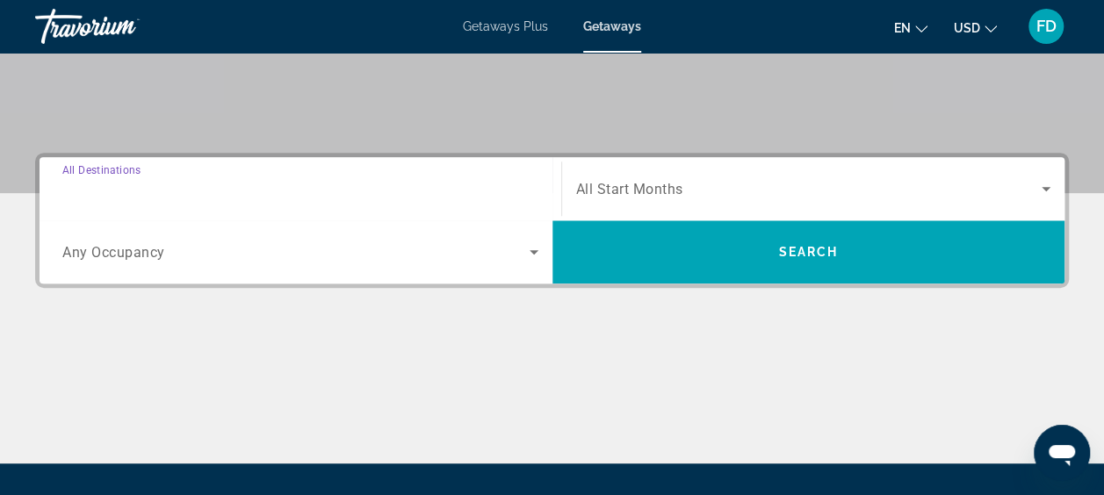
click at [185, 193] on input "Destination All Destinations" at bounding box center [300, 189] width 476 height 21
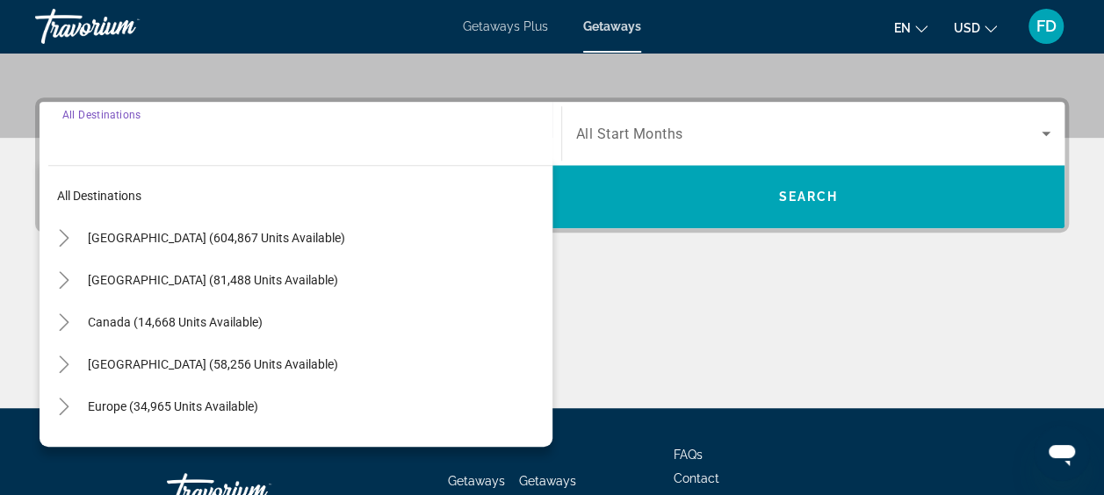
scroll to position [429, 0]
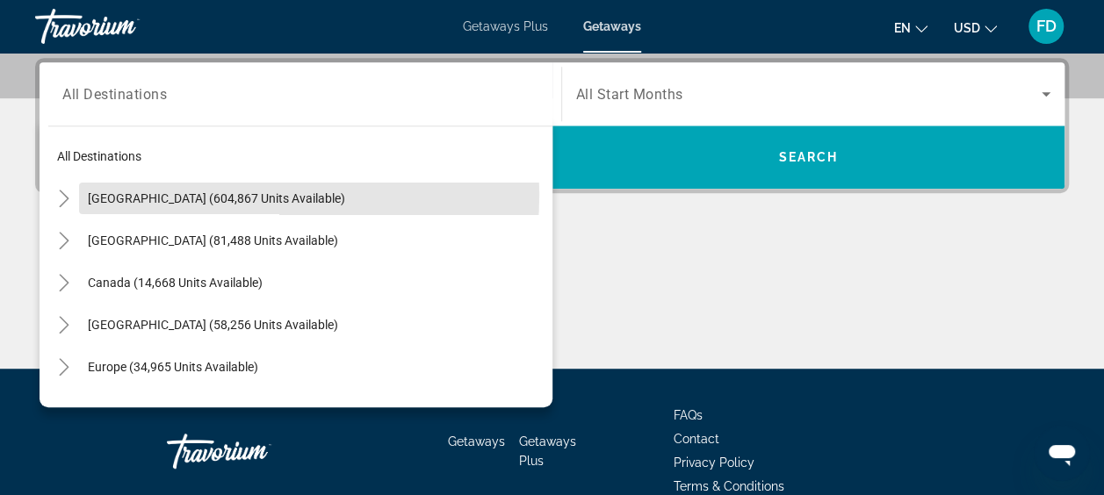
click at [185, 193] on span "[GEOGRAPHIC_DATA] (604,867 units available)" at bounding box center [216, 198] width 257 height 14
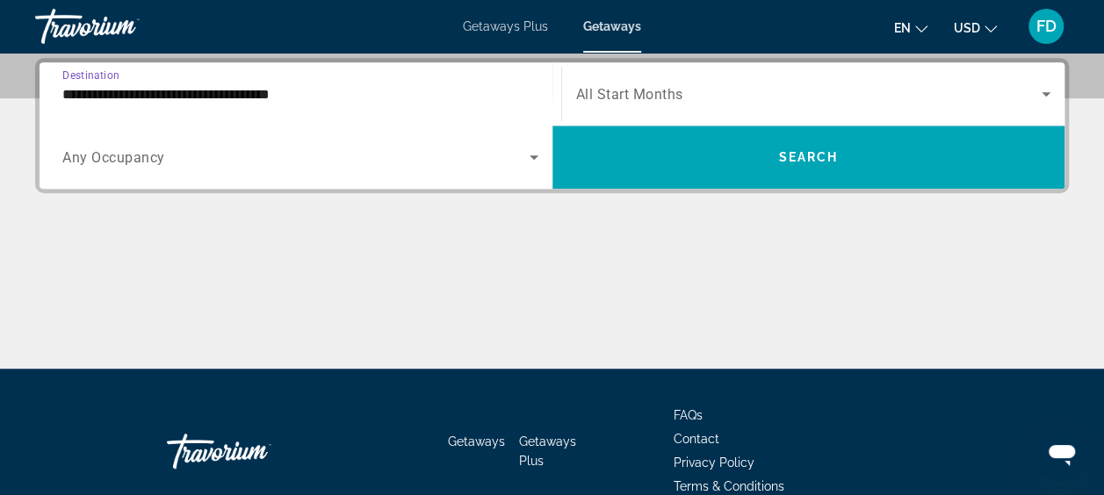
click at [334, 99] on input "**********" at bounding box center [300, 94] width 476 height 21
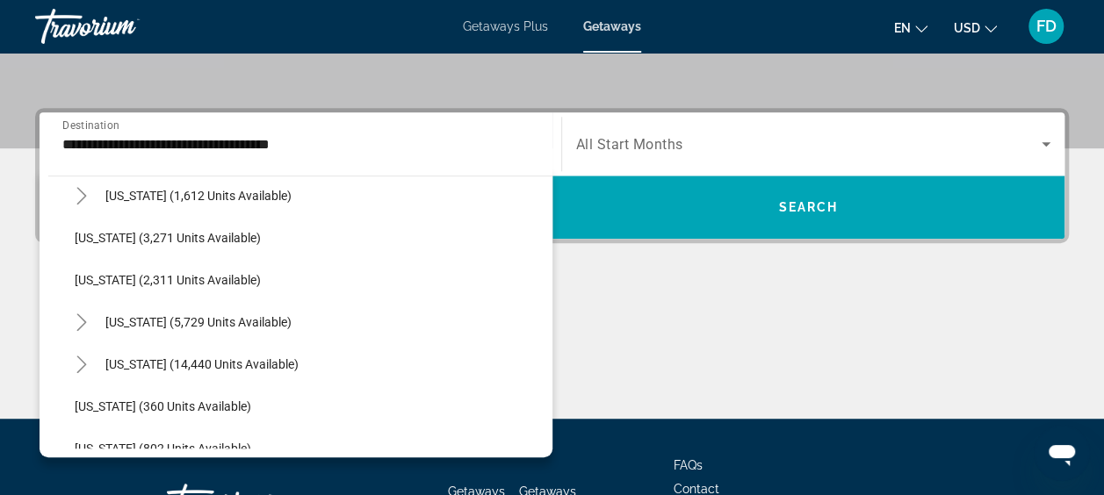
scroll to position [1119, 0]
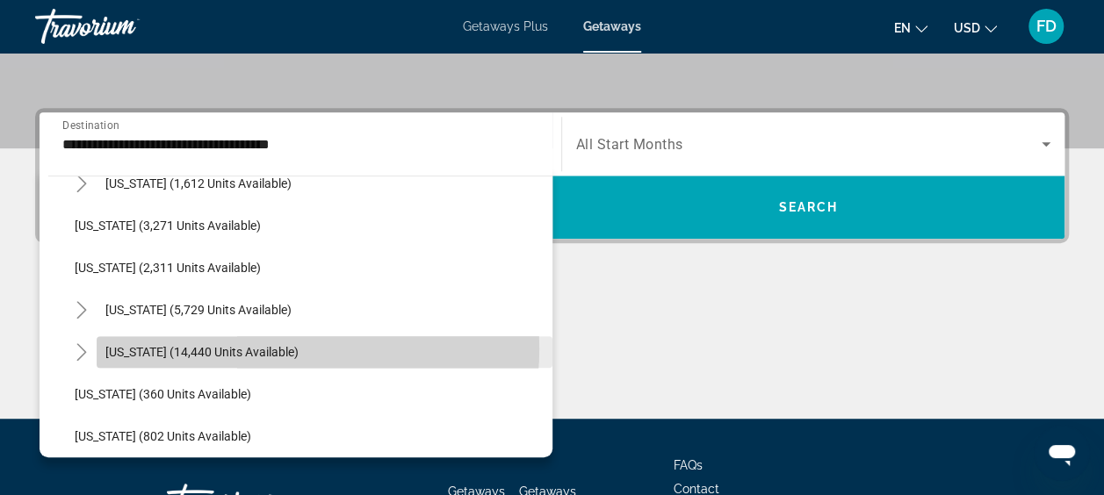
click at [276, 348] on span "[US_STATE] (14,440 units available)" at bounding box center [201, 352] width 193 height 14
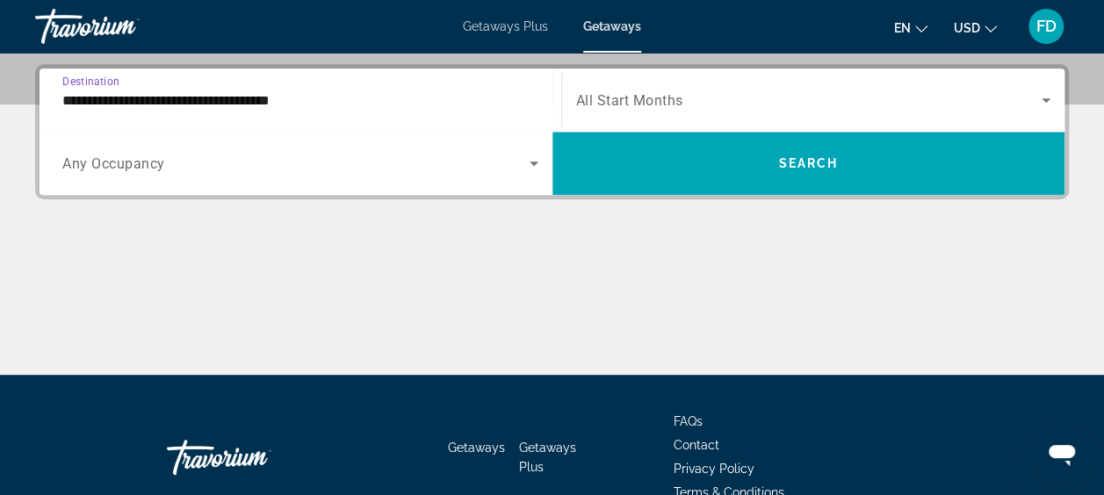
scroll to position [429, 0]
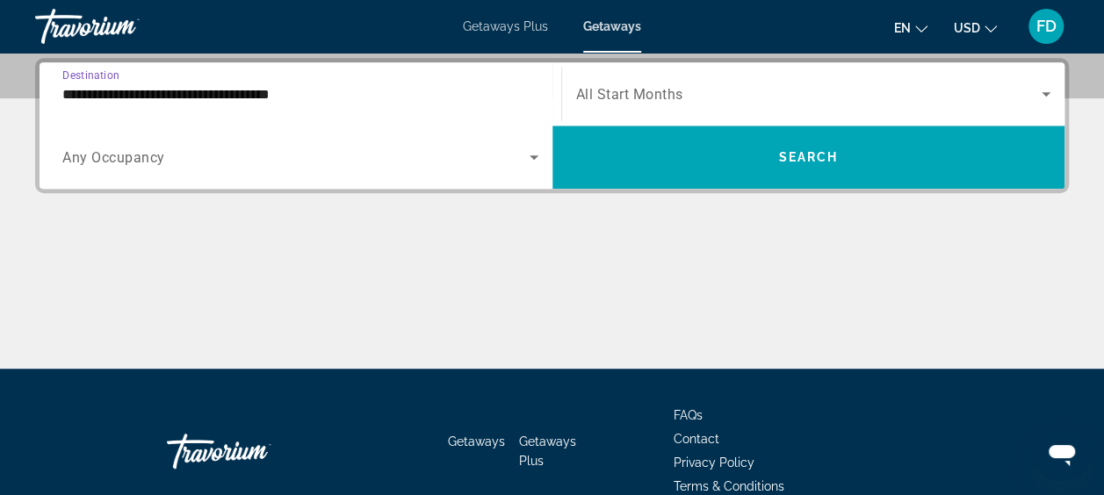
click at [402, 97] on input "**********" at bounding box center [300, 94] width 476 height 21
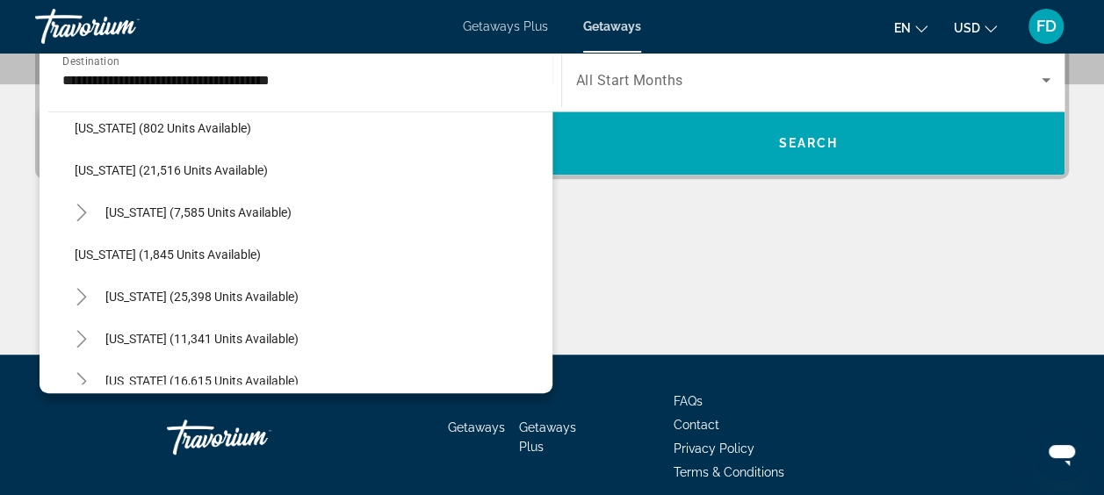
scroll to position [1454, 0]
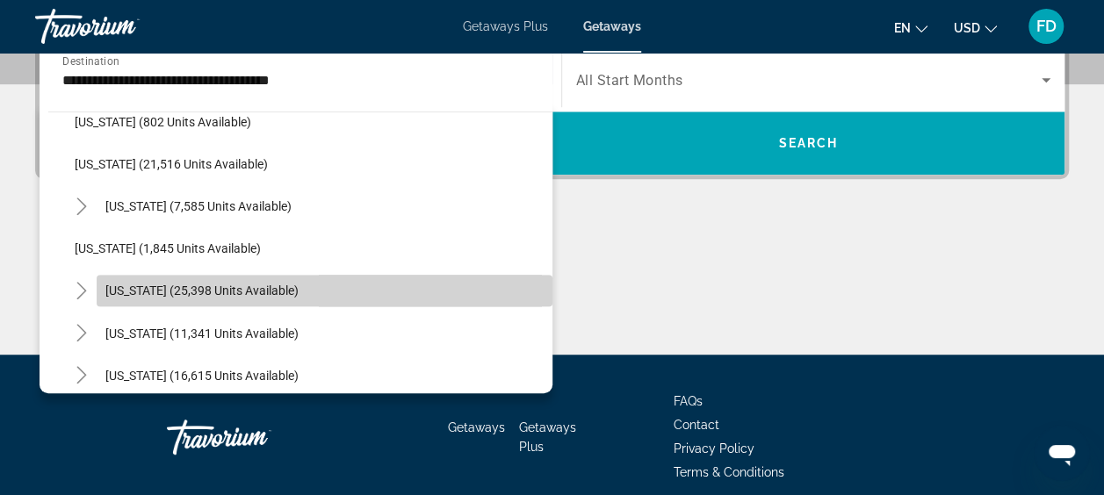
click at [326, 280] on span "Search widget" at bounding box center [325, 291] width 456 height 42
type input "**********"
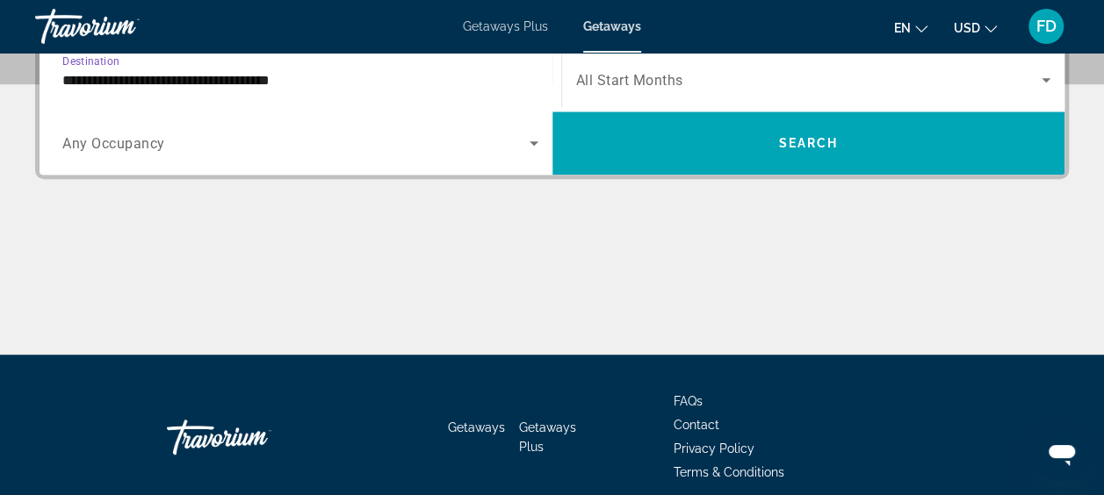
scroll to position [429, 0]
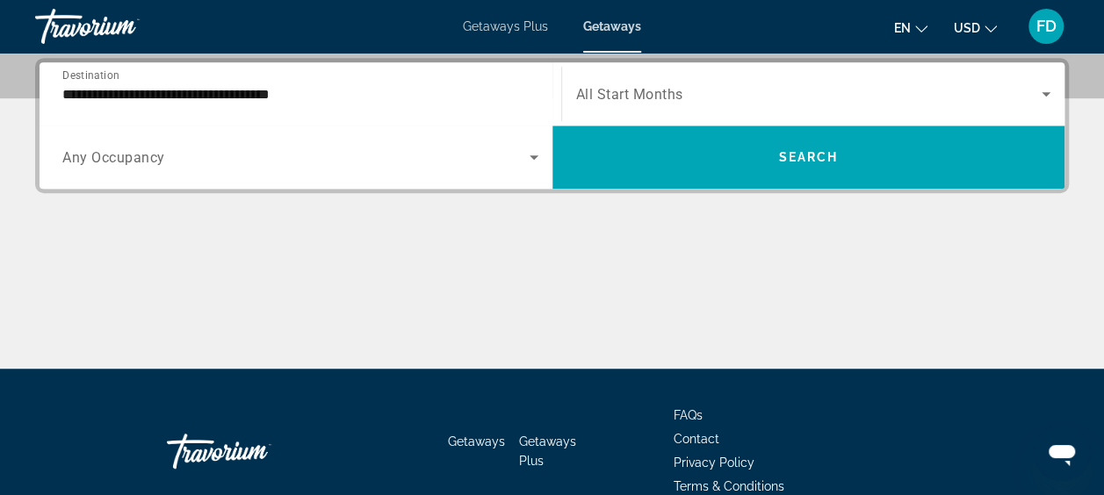
click at [527, 170] on div "Search widget" at bounding box center [300, 157] width 476 height 49
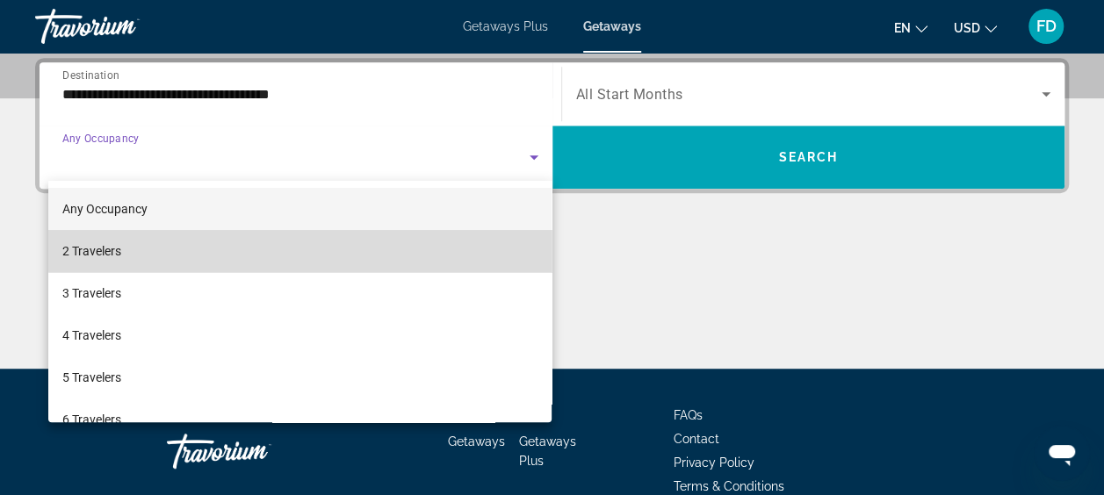
click at [462, 234] on mat-option "2 Travelers" at bounding box center [300, 251] width 504 height 42
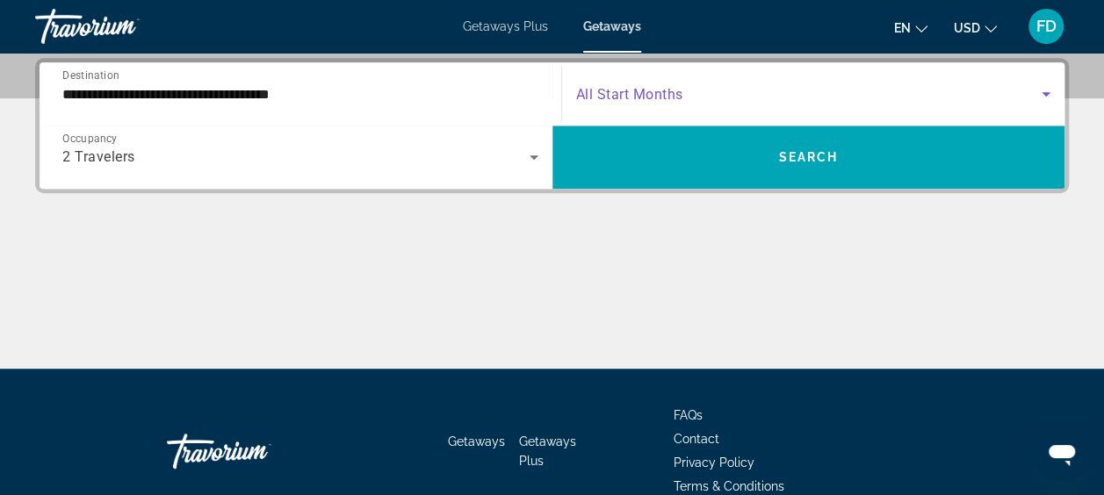
click at [741, 83] on span "Search widget" at bounding box center [809, 93] width 466 height 21
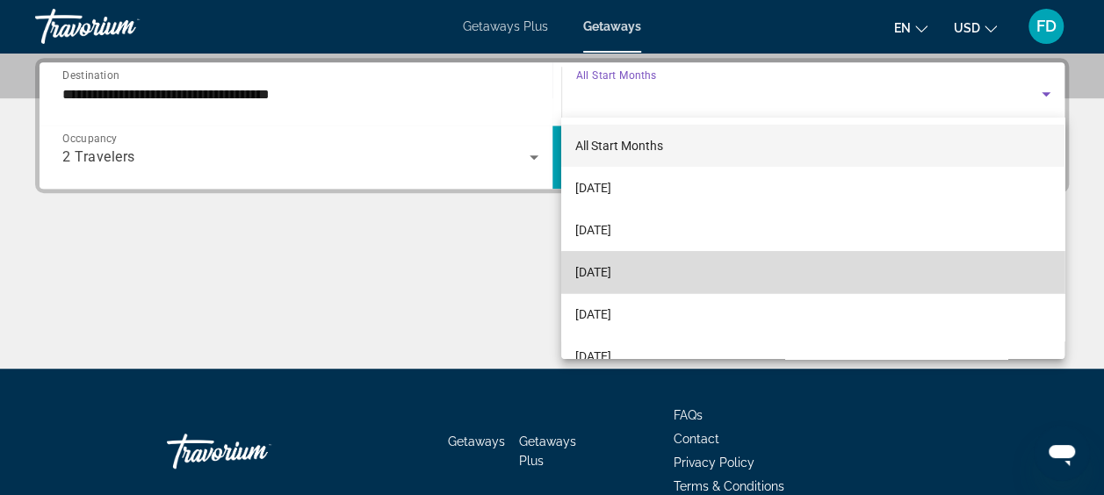
click at [860, 292] on mat-option "[DATE]" at bounding box center [812, 272] width 503 height 42
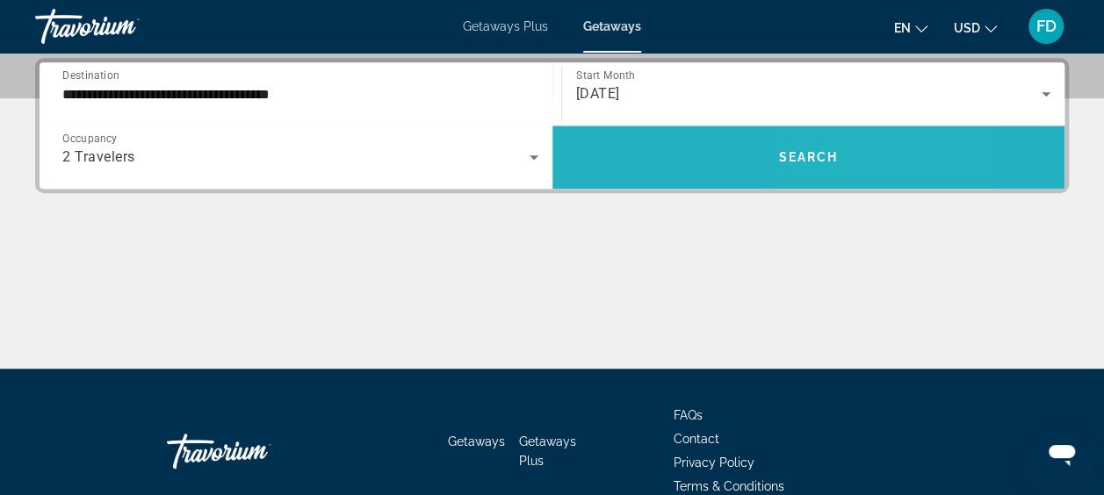
click at [830, 173] on span "Search widget" at bounding box center [808, 157] width 513 height 42
